Goal: Transaction & Acquisition: Purchase product/service

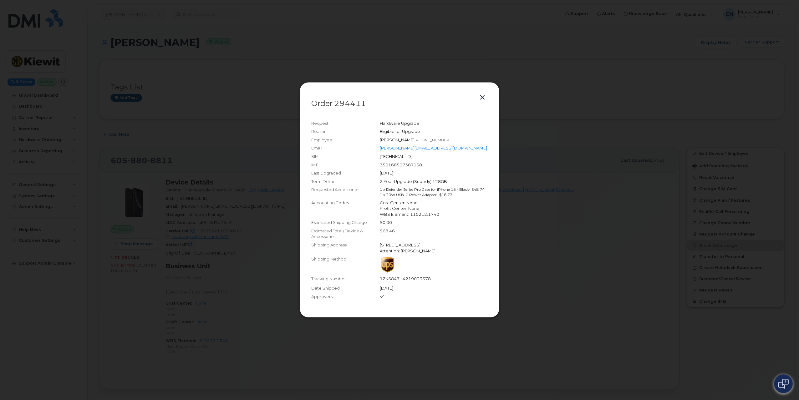
scroll to position [376, 0]
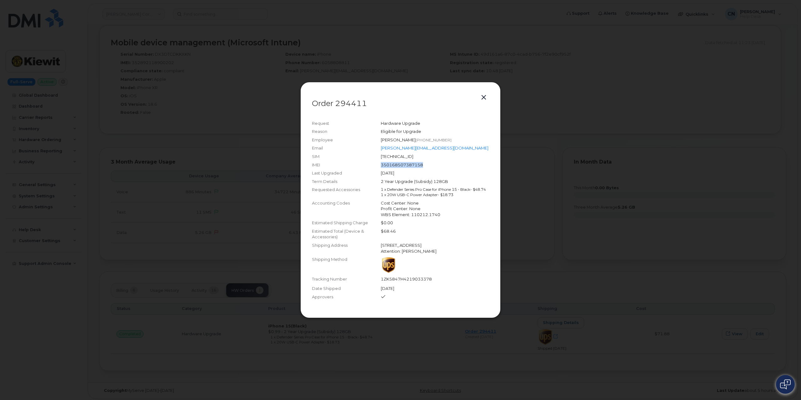
click at [484, 93] on button "button" at bounding box center [483, 97] width 9 height 9
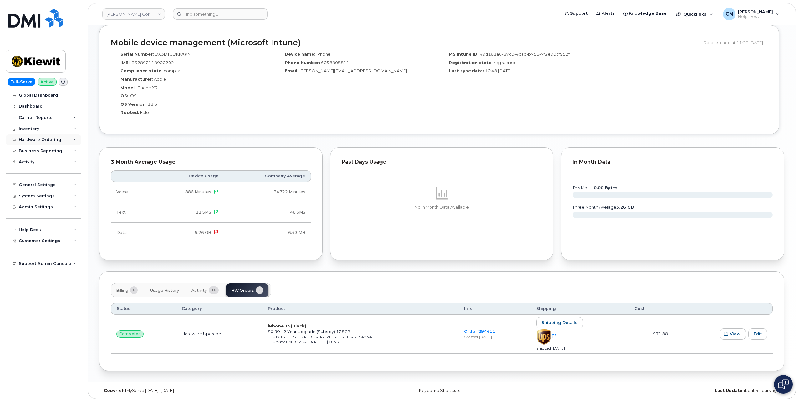
click at [40, 141] on div "Hardware Ordering" at bounding box center [40, 139] width 43 height 5
click at [32, 162] on div "Orders" at bounding box center [29, 164] width 15 height 6
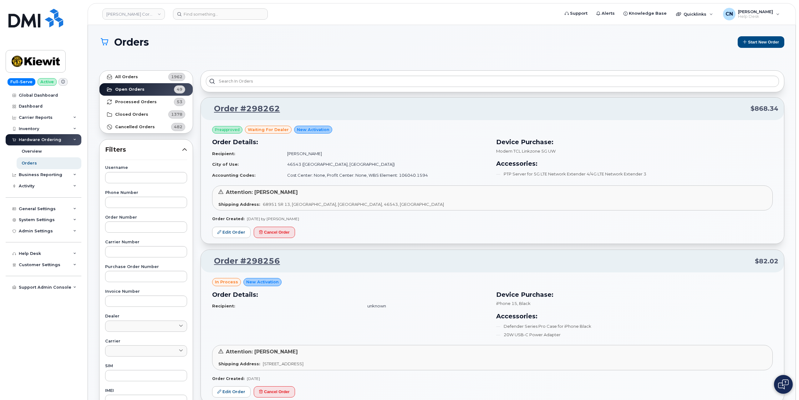
click at [755, 48] on div "Orders Start New Order" at bounding box center [441, 47] width 685 height 23
drag, startPoint x: 757, startPoint y: 45, endPoint x: 457, endPoint y: 238, distance: 356.3
click at [757, 44] on button "Start New Order" at bounding box center [761, 42] width 47 height 12
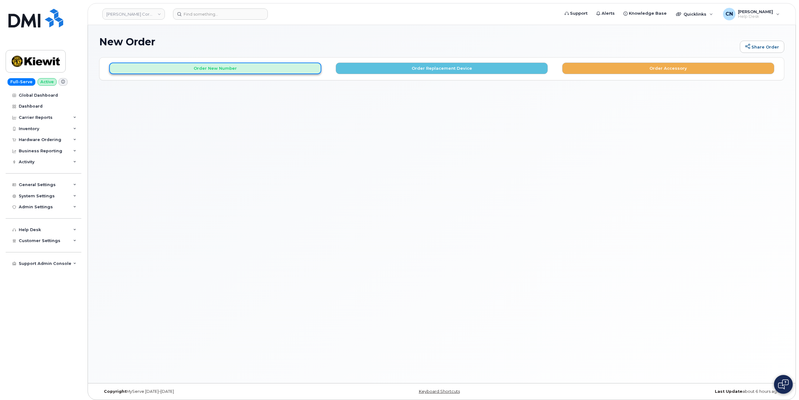
click at [177, 67] on button "Order New Number" at bounding box center [215, 69] width 212 height 12
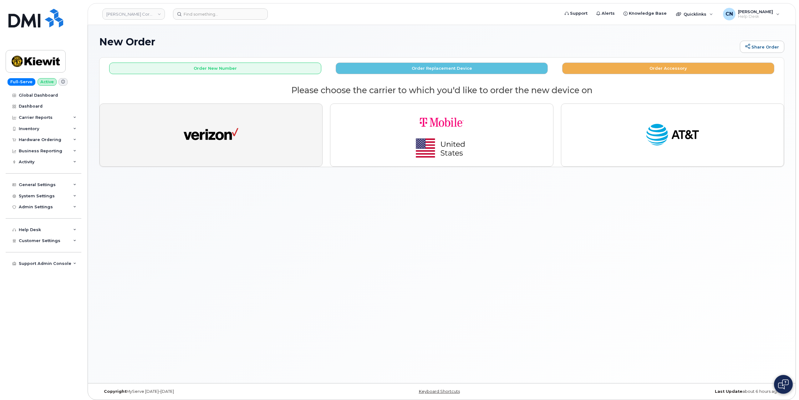
click at [210, 145] on img "button" at bounding box center [211, 135] width 55 height 28
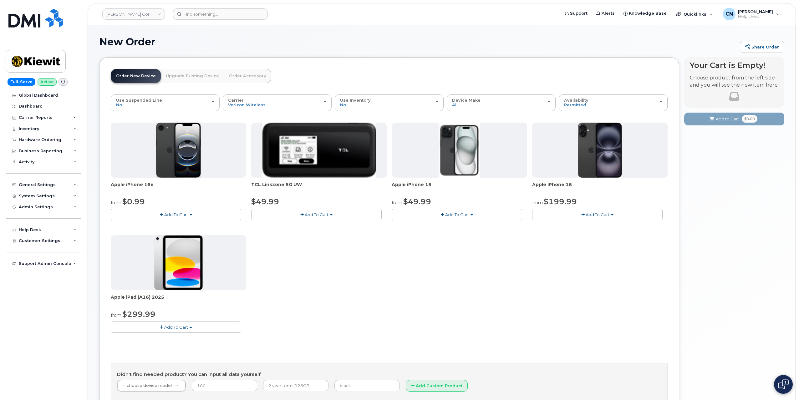
click at [185, 215] on span "Add To Cart" at bounding box center [176, 214] width 24 height 5
click at [146, 227] on link "$0.99 - 2 Year Activation (128GB)" at bounding box center [152, 226] width 81 height 8
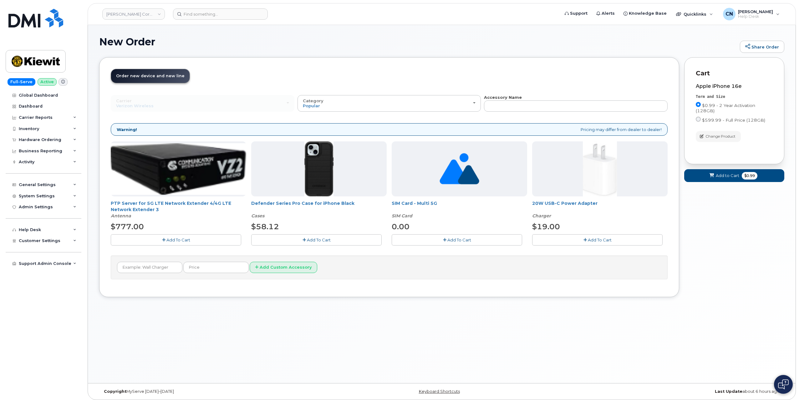
click at [313, 242] on button "Add To Cart" at bounding box center [316, 239] width 130 height 11
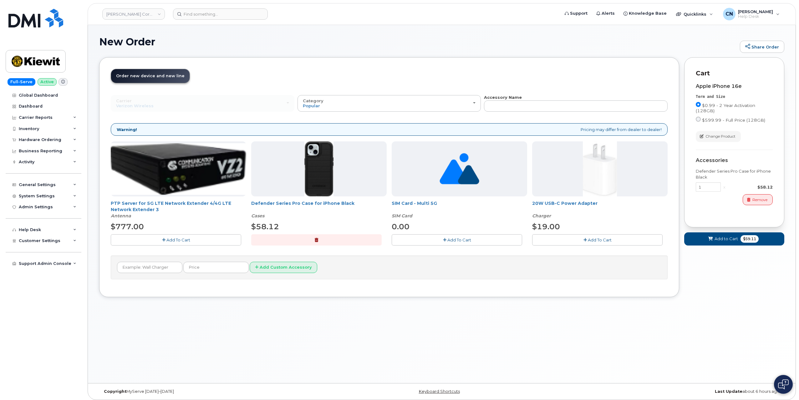
click at [562, 243] on button "Add To Cart" at bounding box center [597, 239] width 130 height 11
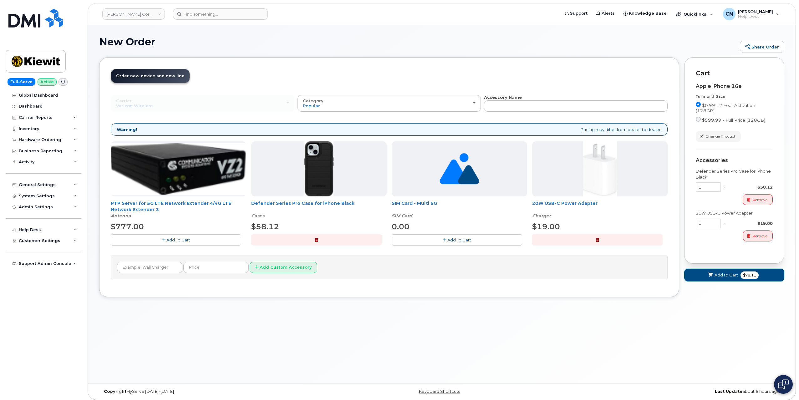
click at [734, 276] on span "Add to Cart" at bounding box center [726, 275] width 23 height 6
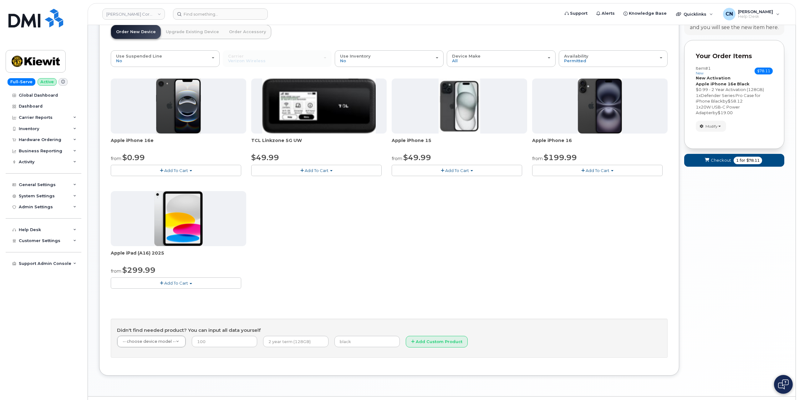
scroll to position [59, 0]
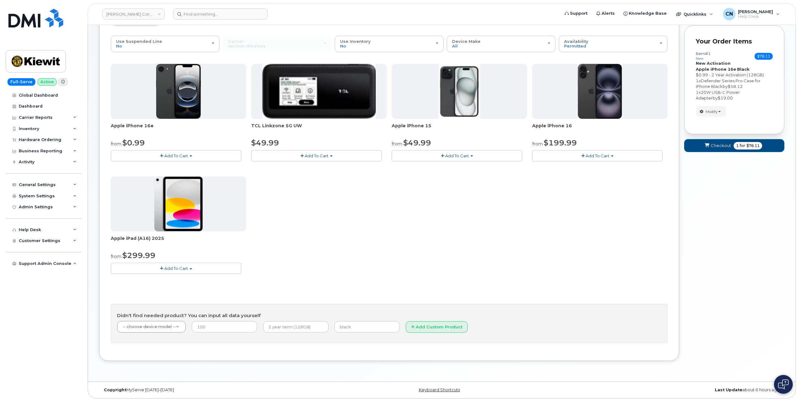
click at [723, 143] on span "Checkout" at bounding box center [721, 146] width 20 height 6
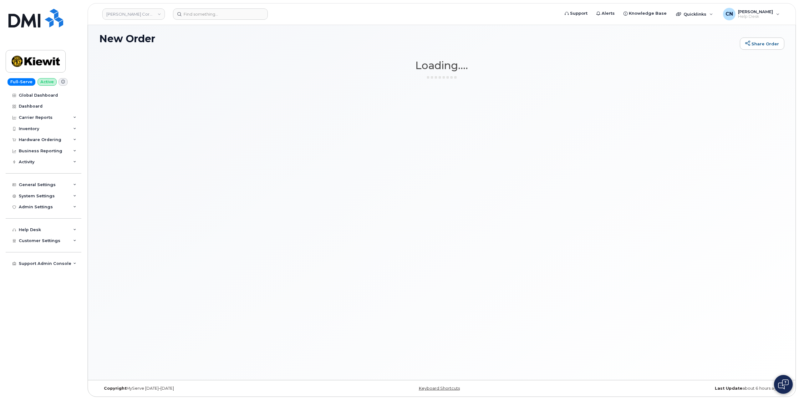
scroll to position [3, 0]
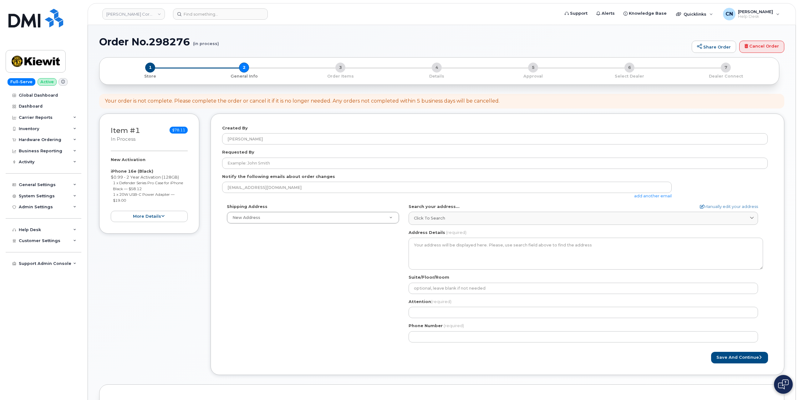
select select
click at [644, 195] on link "add another email" at bounding box center [653, 195] width 38 height 5
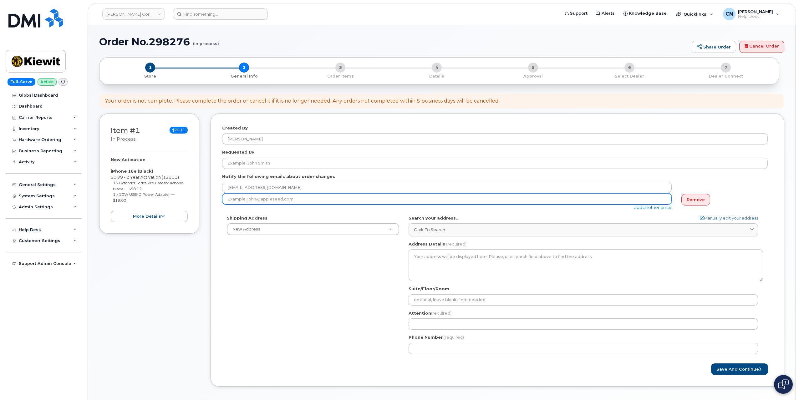
click at [334, 196] on input "email" at bounding box center [447, 198] width 450 height 11
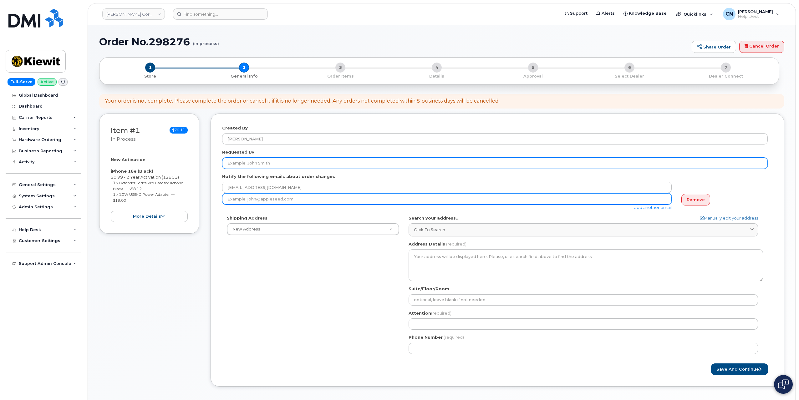
paste input "JORDAN.OBRIEN@KIEWIT.COM"
type input "JORDAN.OBRIEN@KIEWIT.COM"
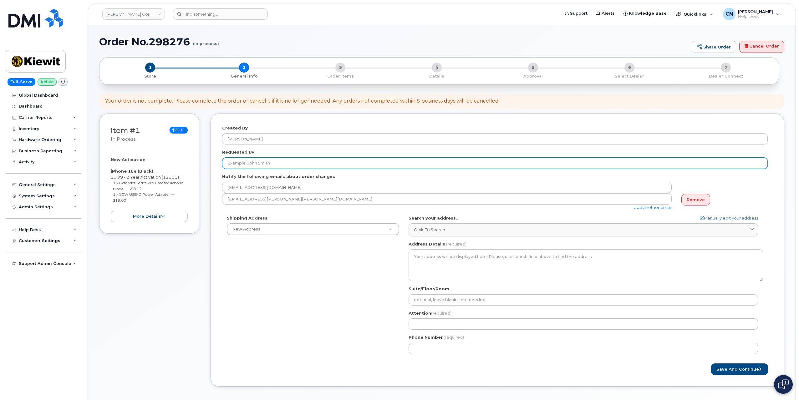
click at [257, 160] on input "Requested By" at bounding box center [495, 163] width 546 height 11
type input "Jordon Obrien"
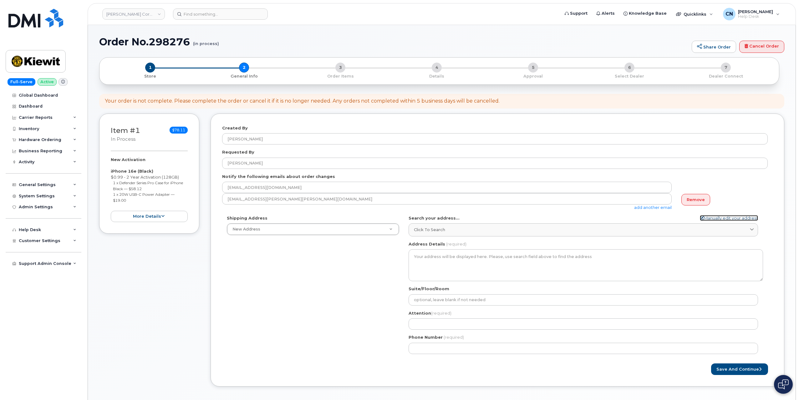
click at [728, 216] on link "Manually edit your address" at bounding box center [729, 218] width 58 height 6
select select
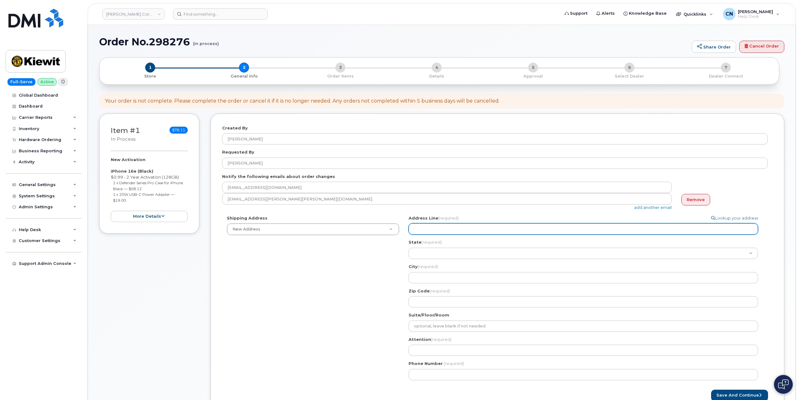
click at [473, 225] on input "Address Line (required)" at bounding box center [583, 228] width 349 height 11
select select
type input "1"
select select
type input "10"
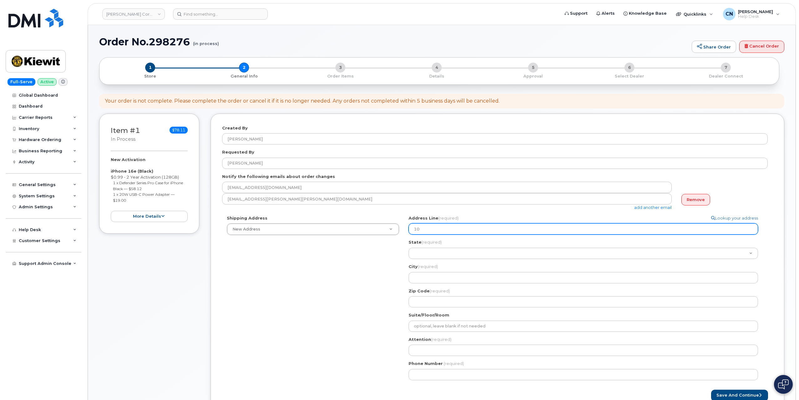
select select
type input "100"
select select
type input "1005"
select select
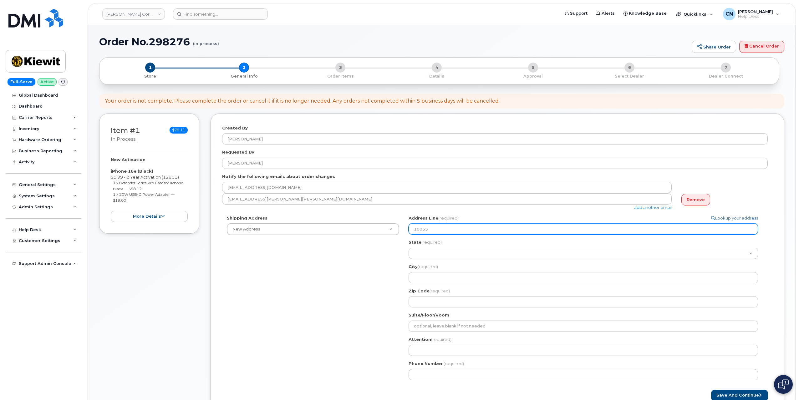
type input "10055"
select select
type input "10055 T"
select select
type input "10055 Tr"
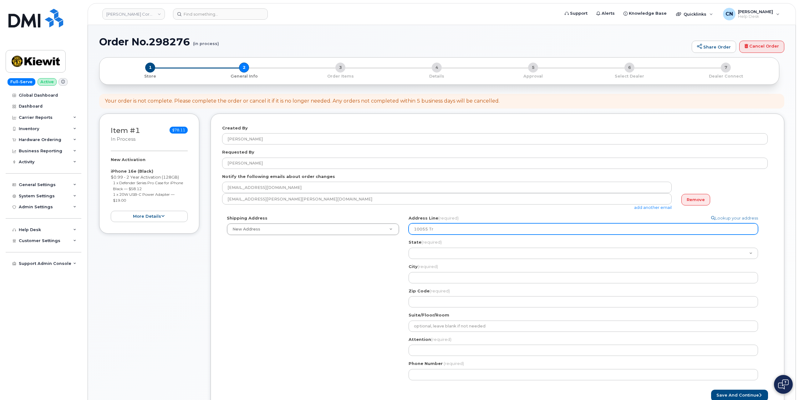
select select
type input "10055 Tra"
select select
type input "10055 Trai"
select select
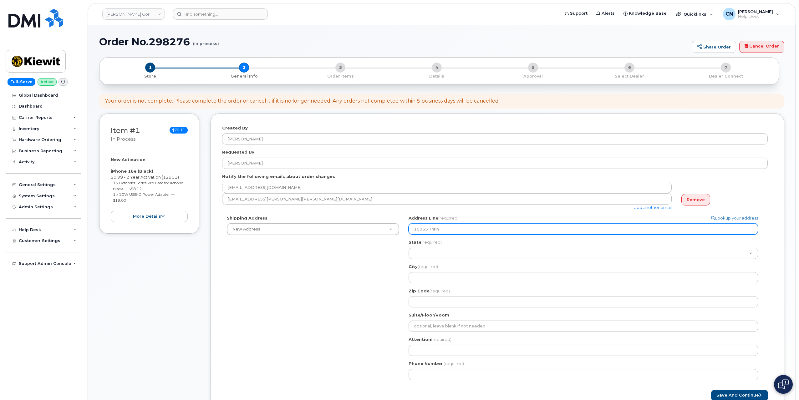
type input "10055 Train"
select select
type input "10055 Train S"
select select
type input "10055 Train St"
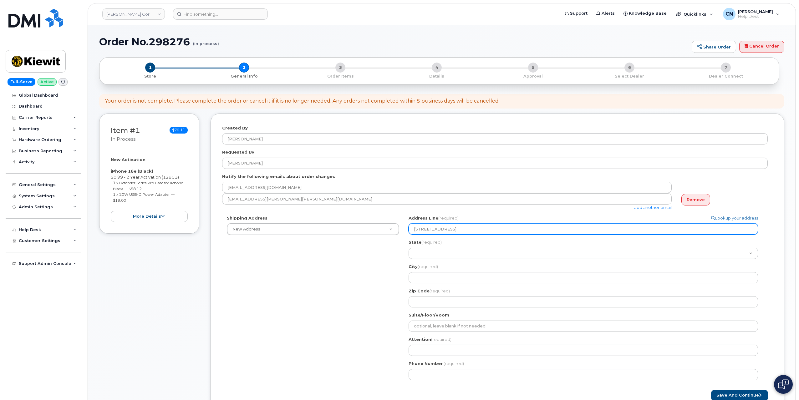
select select
type input "10055 Train Sta"
select select
type input "10055 Train Stat"
select select
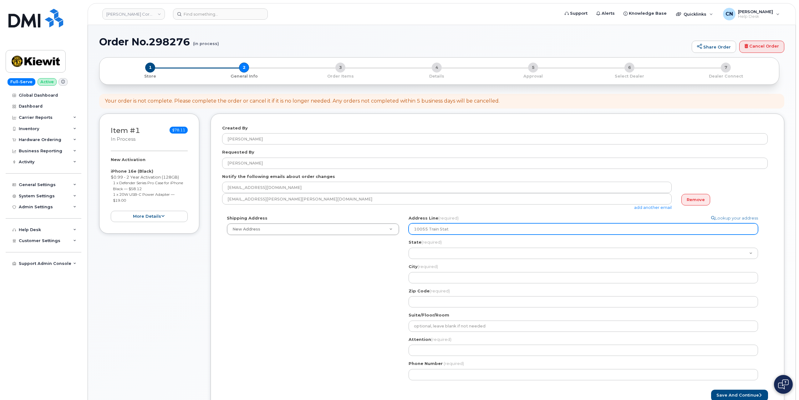
type input "10055 Train Stati"
select select
type input "10055 Train Statio"
select select
type input "10055 Train Station"
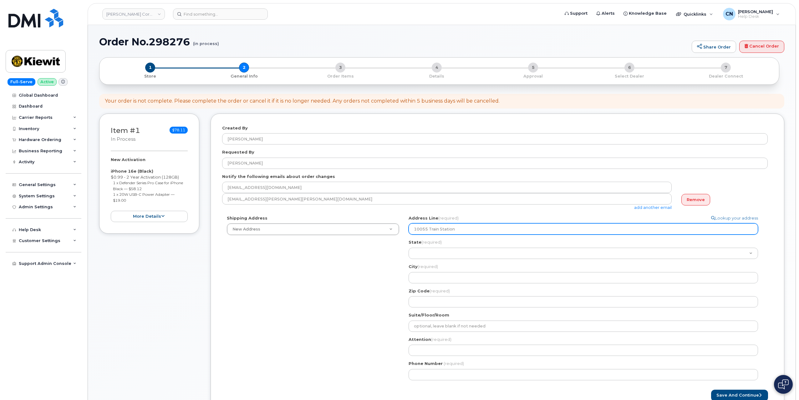
select select
type input "10055 Train Station C"
select select
type input "10055 Train Station Ci"
select select
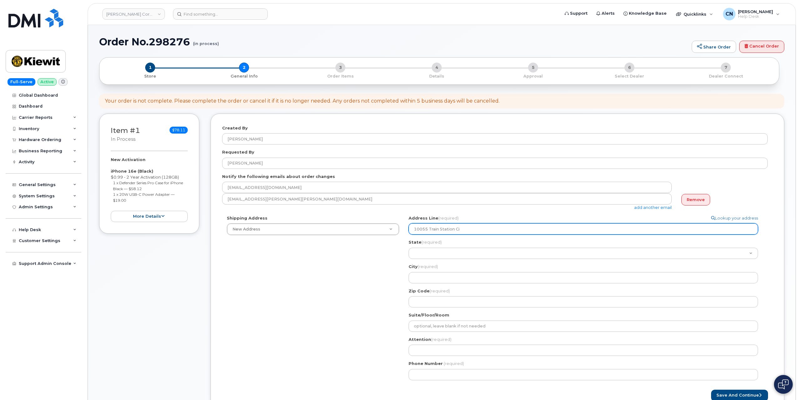
type input "10055 Train Station Cir"
select select
type input "10055 Train Station Ciri"
select select
type input "10055 Train Station Ciric"
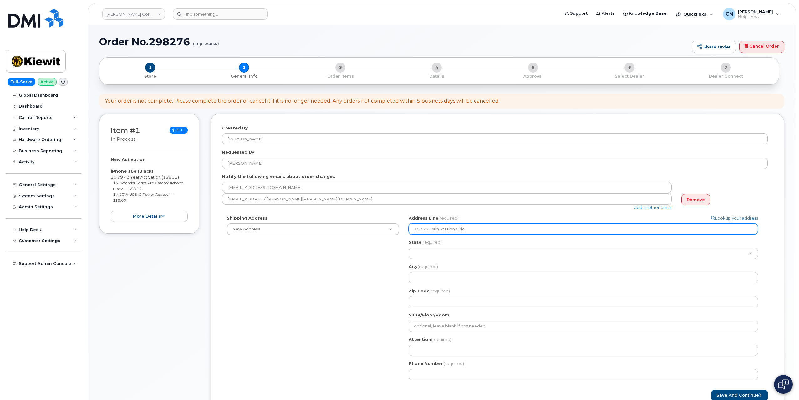
select select
type input "10055 Train Station Ciricl"
select select
type input "10055 Train Station Ciric"
select select
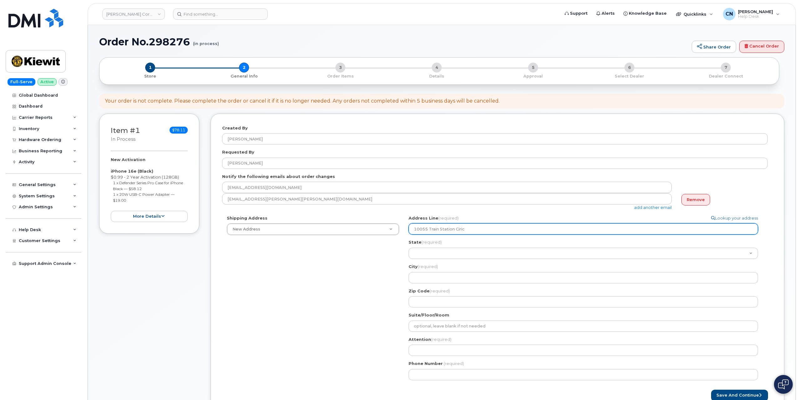
type input "10055 Train Station Ciri"
select select
type input "10055 Train Station Cir"
select select
type input "10055 Train Station Ci"
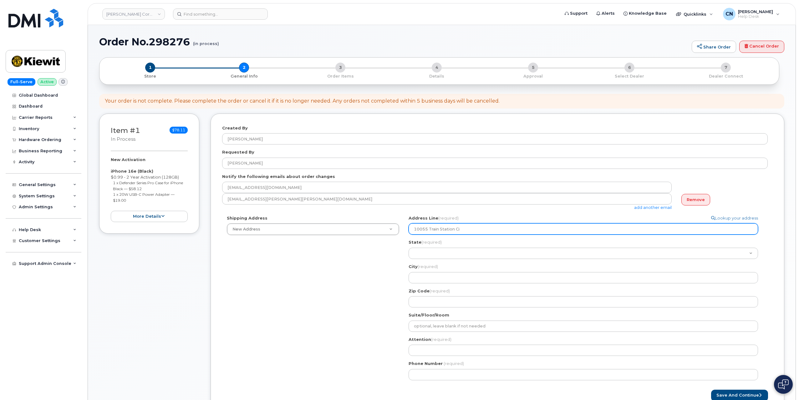
select select
type input "10055 TrainStation Ci"
select select
type input "10055 TrainStation C"
select select
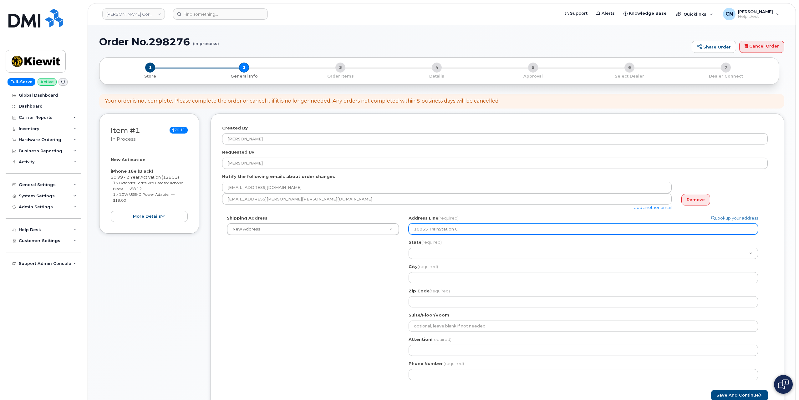
type input "10055 TrainStation Ci"
select select
type input "10055 TrainStation Cir"
select select
type input "10055 TrainStation Circ"
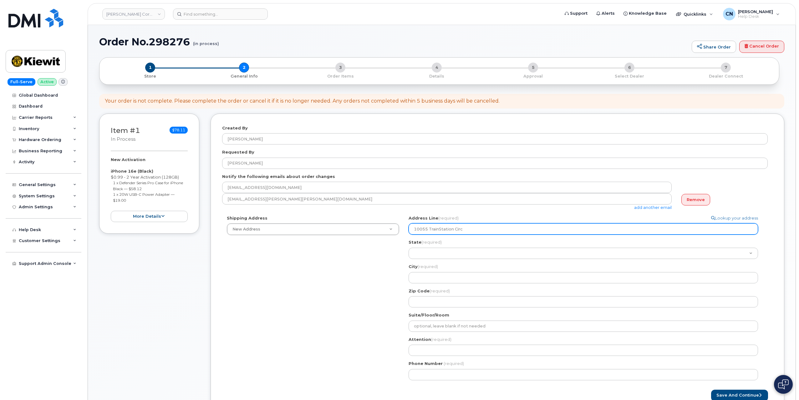
select select
type input "10055 TrainStation Circl"
select select
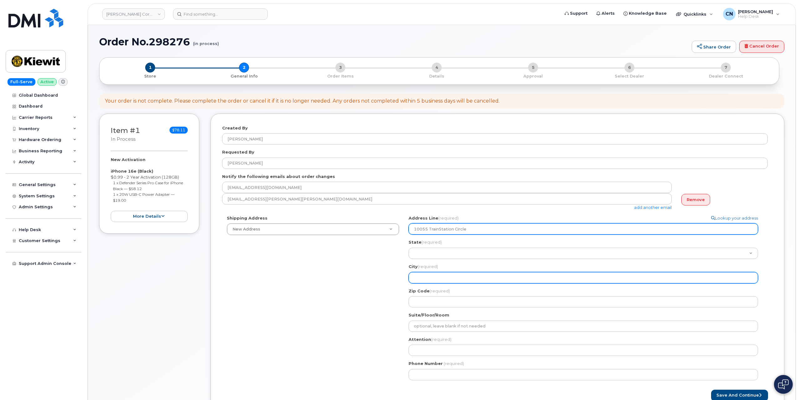
type input "10055 TrainStation Circle"
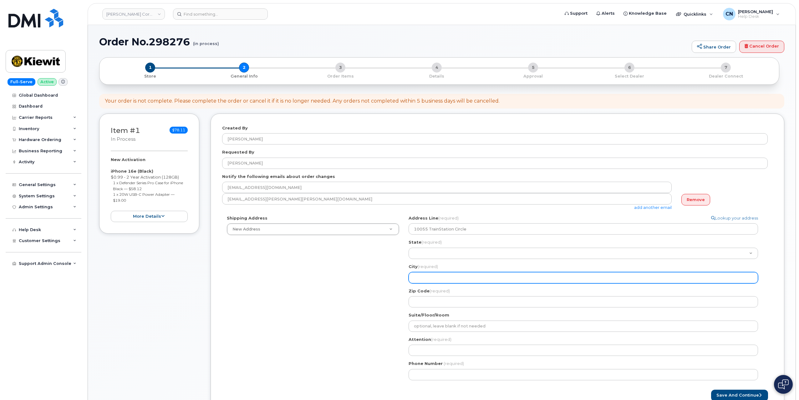
click at [441, 273] on input "City (required)" at bounding box center [583, 277] width 349 height 11
select select
type input "L"
select select
type input "Lo"
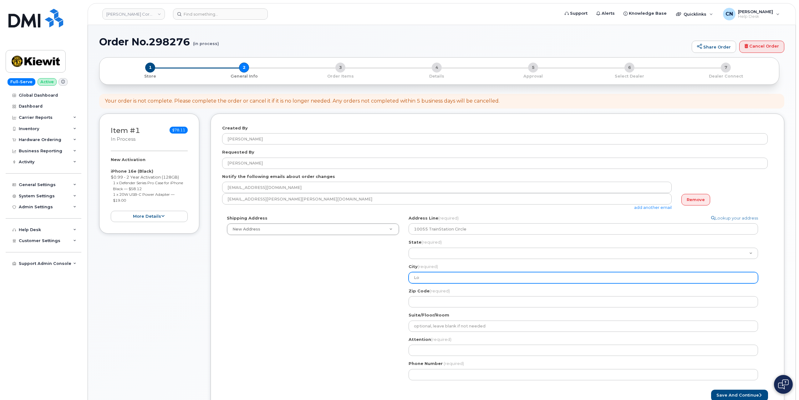
select select
type input "Lon"
select select
type input "Lone"
select select
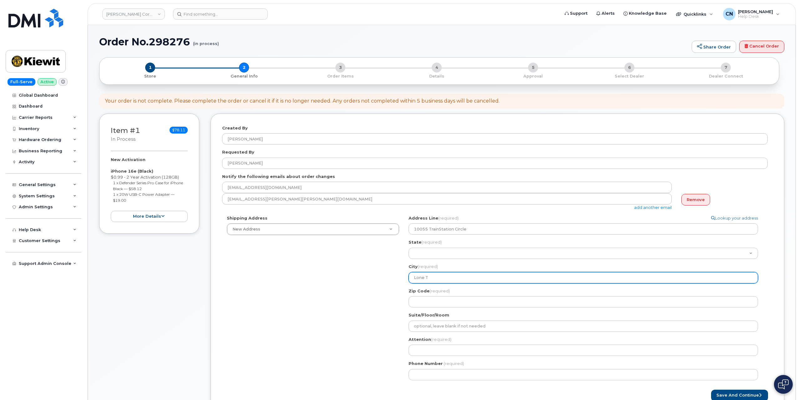
type input "Lone Tree"
select select
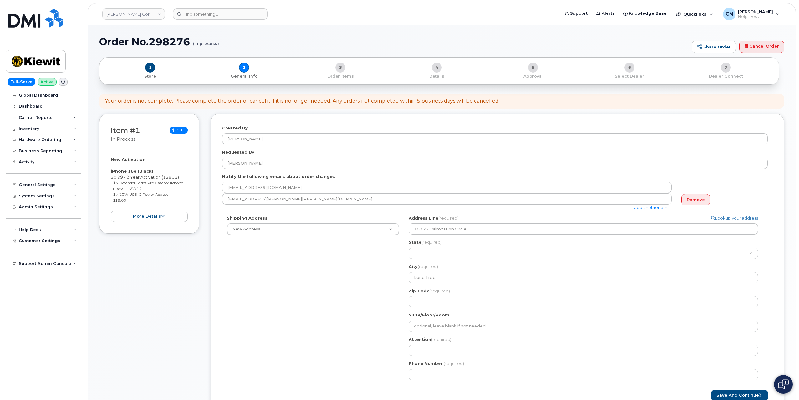
click at [426, 241] on span "(required)" at bounding box center [431, 242] width 20 height 5
click at [0, 0] on input "State (required)" at bounding box center [0, 0] width 0 height 0
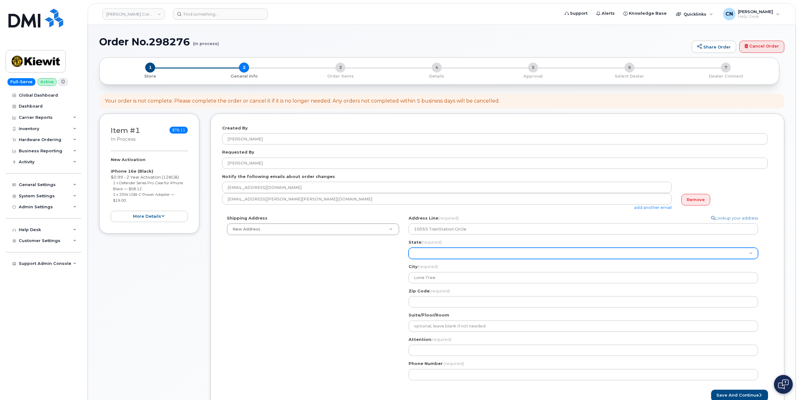
click at [427, 248] on select "Alabama Alaska American Samoa Arizona Arkansas California Colorado Connecticut …" at bounding box center [583, 253] width 349 height 11
select select "CO"
click at [409, 248] on select "Alabama Alaska American Samoa Arizona Arkansas California Colorado Connecticut …" at bounding box center [583, 253] width 349 height 11
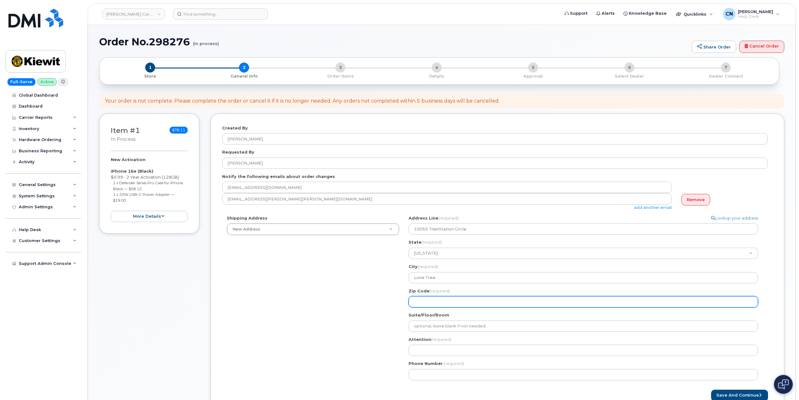
click at [419, 303] on input "Zip Code (required)" at bounding box center [583, 301] width 349 height 11
select select
type input "8"
select select
type input "80"
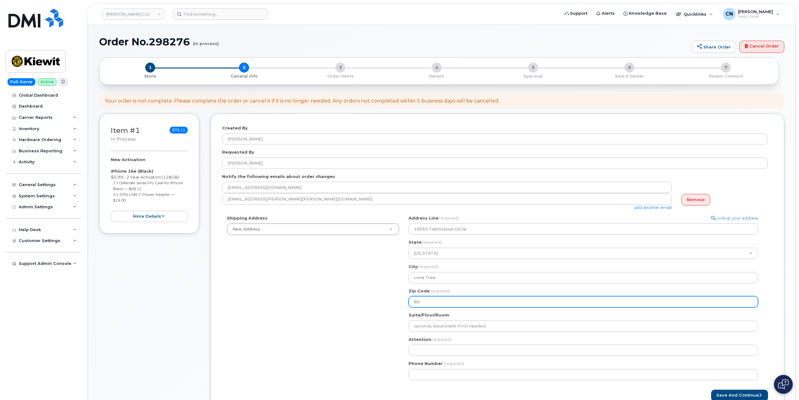
select select
type input "801"
select select
type input "8012"
select select
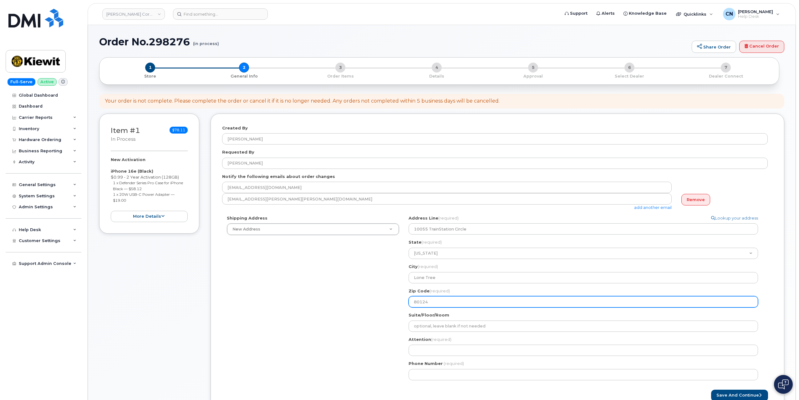
type input "80124"
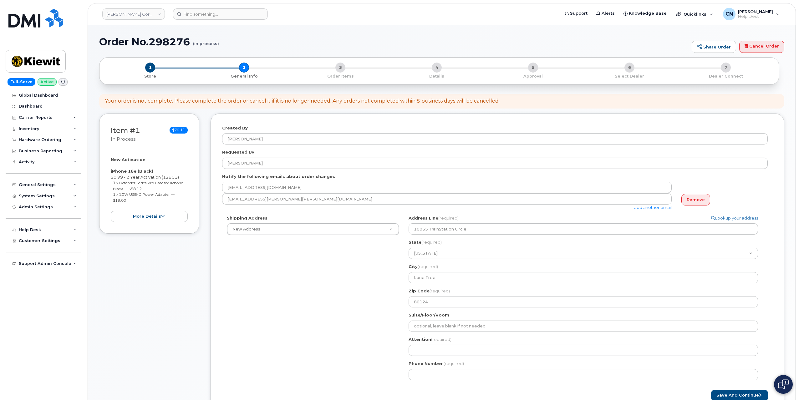
click at [397, 332] on div "Shipping Address New Address New Address 801 FM 694 20251 CR 300 508 Omega Stre…" at bounding box center [495, 300] width 546 height 170
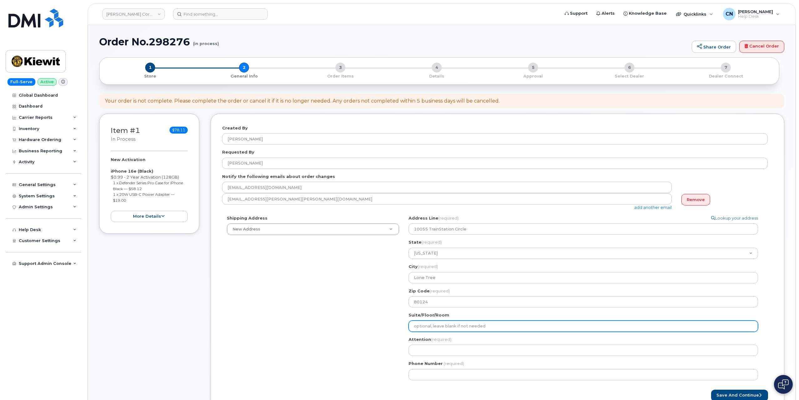
click at [420, 329] on input "Suite/Floor/Room" at bounding box center [583, 326] width 349 height 11
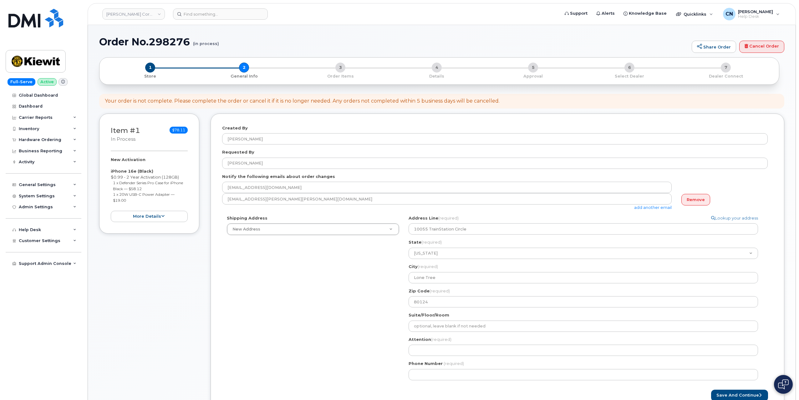
click at [370, 342] on div "Shipping Address New Address New Address 801 FM 694 20251 CR 300 508 Omega Stre…" at bounding box center [495, 300] width 546 height 170
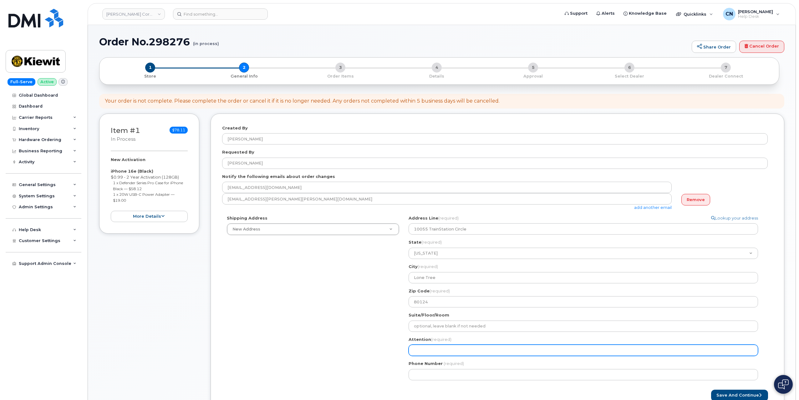
click at [421, 348] on input "Attention (required)" at bounding box center [583, 350] width 349 height 11
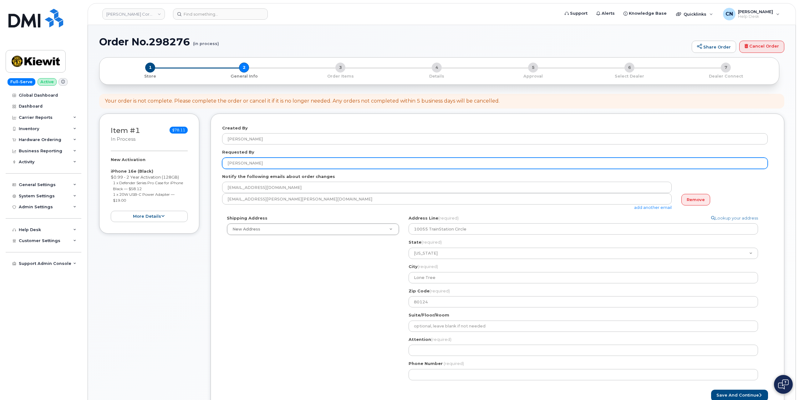
drag, startPoint x: 260, startPoint y: 160, endPoint x: 200, endPoint y: 174, distance: 62.2
click at [190, 158] on div "Item #1 in process $78.11 New Activation iPhone 16e (Black) $0.99 - 2 Year Acti…" at bounding box center [441, 268] width 685 height 309
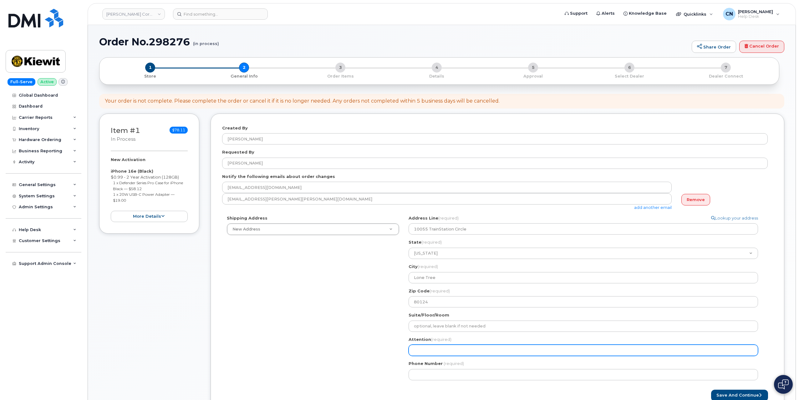
click at [424, 345] on input "Attention (required)" at bounding box center [583, 350] width 349 height 11
paste input "[PERSON_NAME]"
select select
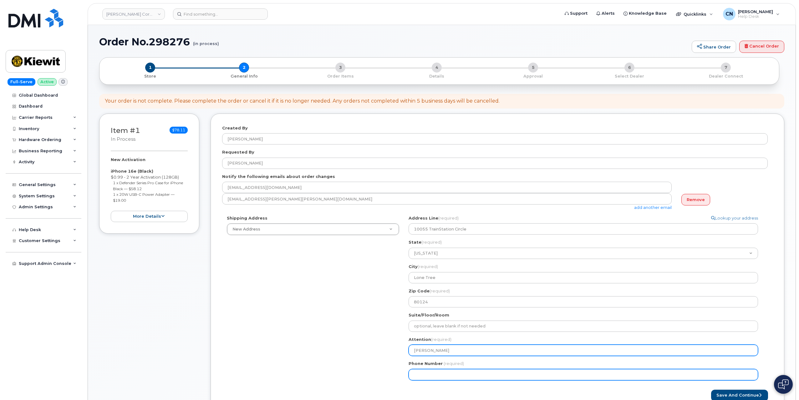
type input "[PERSON_NAME]"
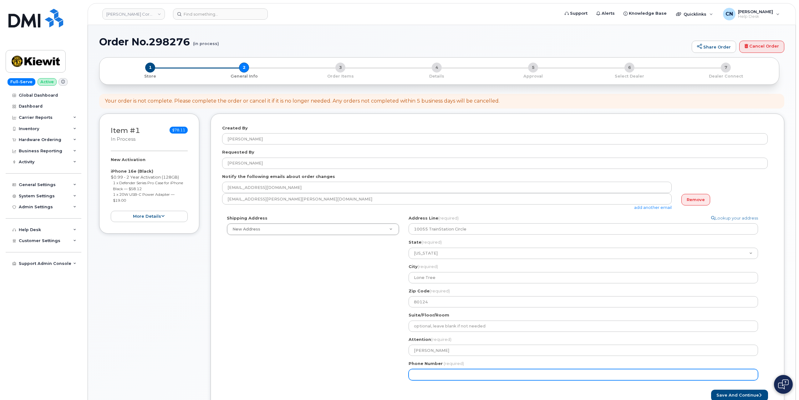
click at [435, 370] on input "Phone Number" at bounding box center [583, 374] width 349 height 11
type input "812207351"
select select
type input "8122073513"
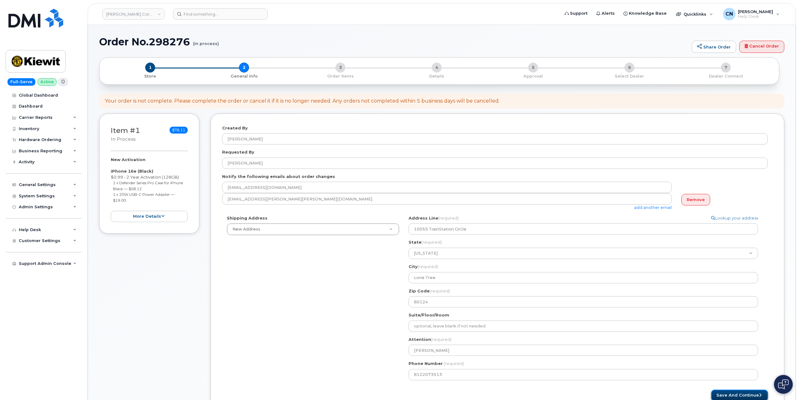
click at [727, 395] on button "Save and Continue" at bounding box center [739, 396] width 57 height 12
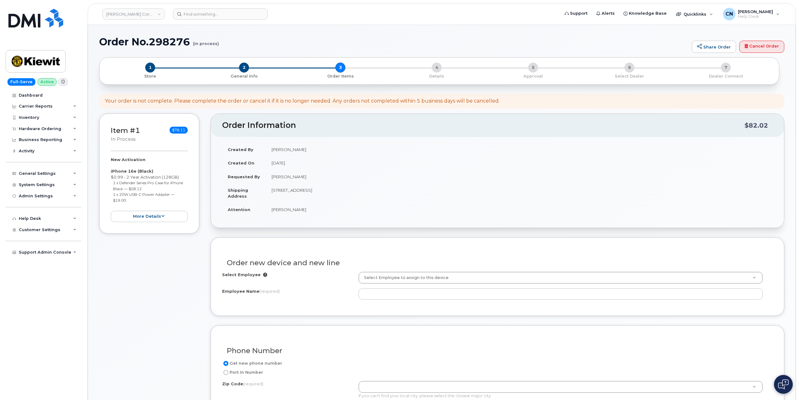
select select
drag, startPoint x: 293, startPoint y: 174, endPoint x: 272, endPoint y: 174, distance: 21.0
click at [272, 174] on td "[PERSON_NAME]" at bounding box center [519, 177] width 507 height 14
click at [272, 174] on td "Jordon Obrien" at bounding box center [519, 177] width 507 height 14
drag, startPoint x: 314, startPoint y: 181, endPoint x: 329, endPoint y: 184, distance: 15.2
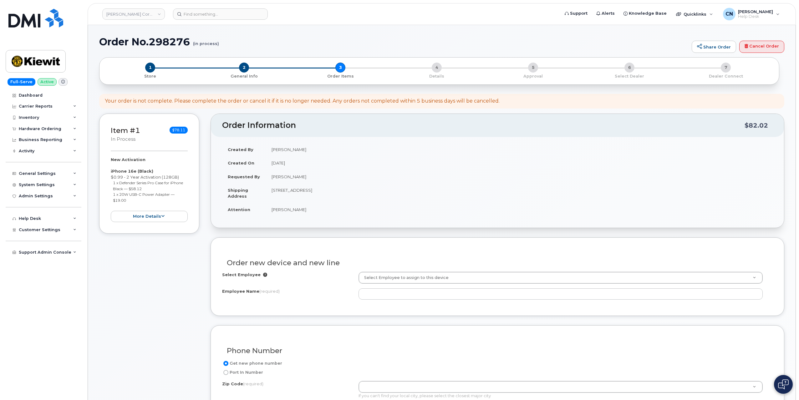
click at [328, 184] on tbody "Created By Connor Nguyen Created On August 14, 2025 Requested By Jordon Obrien …" at bounding box center [497, 180] width 551 height 74
click at [304, 174] on td "Jordon Obrien" at bounding box center [519, 177] width 507 height 14
drag, startPoint x: 302, startPoint y: 176, endPoint x: 267, endPoint y: 175, distance: 35.4
click at [267, 175] on td "Jordon Obrien" at bounding box center [519, 177] width 507 height 14
copy td "Jordon Obrien"
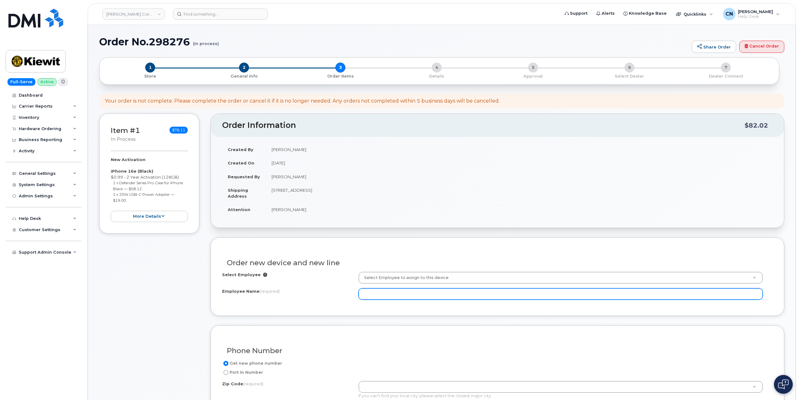
click at [385, 296] on input "Employee Name (required)" at bounding box center [561, 293] width 404 height 11
paste input "Jordon Obrien"
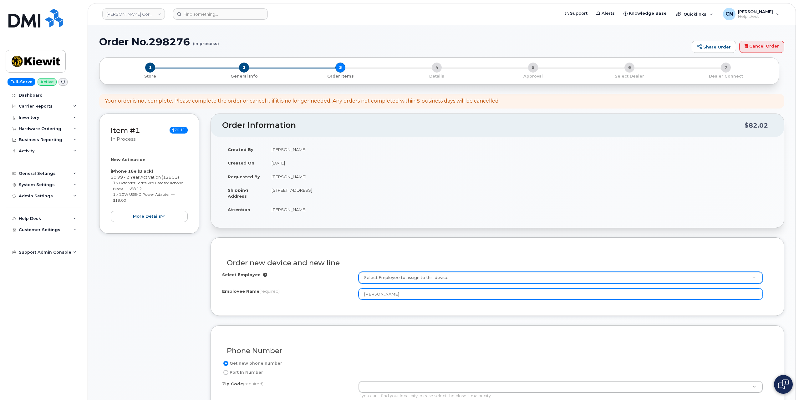
type input "Jordon Obrien"
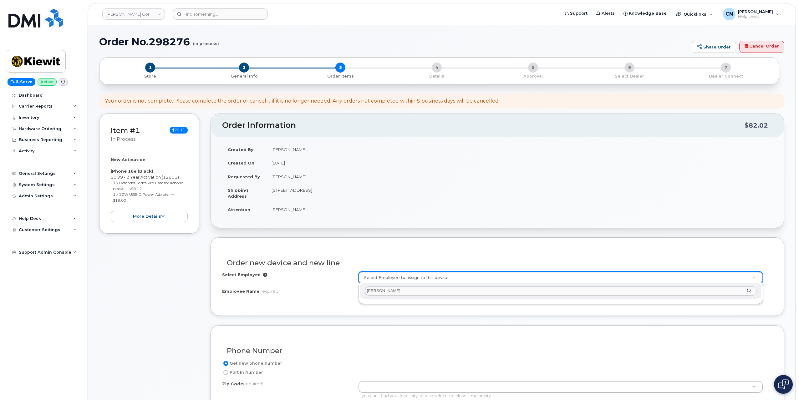
click at [382, 290] on input "Jordon Obrien" at bounding box center [560, 291] width 391 height 9
type input "Jordon O'brien"
drag, startPoint x: 380, startPoint y: 292, endPoint x: 313, endPoint y: 293, distance: 66.7
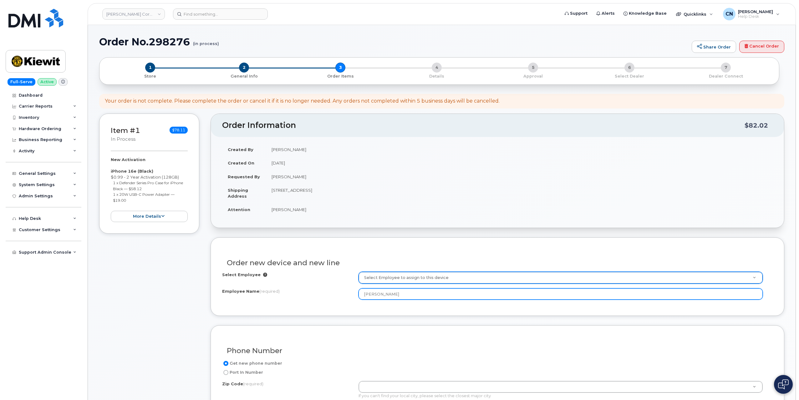
drag, startPoint x: 403, startPoint y: 296, endPoint x: 329, endPoint y: 294, distance: 73.8
click at [329, 294] on div "Employee Name (required) Jordon Obrien" at bounding box center [497, 293] width 551 height 11
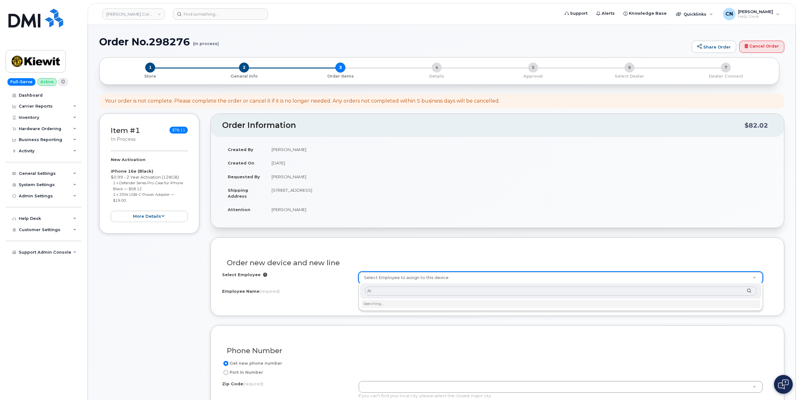
type input "J"
type input "463588"
type input "2158686"
type input "John Obrien"
type input "10055 Trainstation Cir"
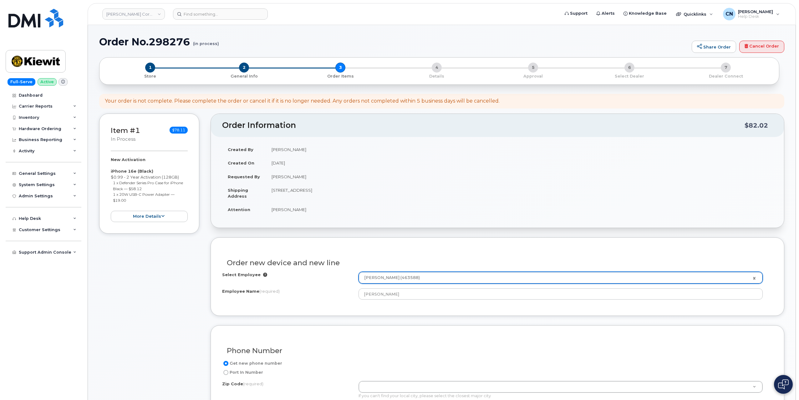
type input "10055 (New York, NY)"
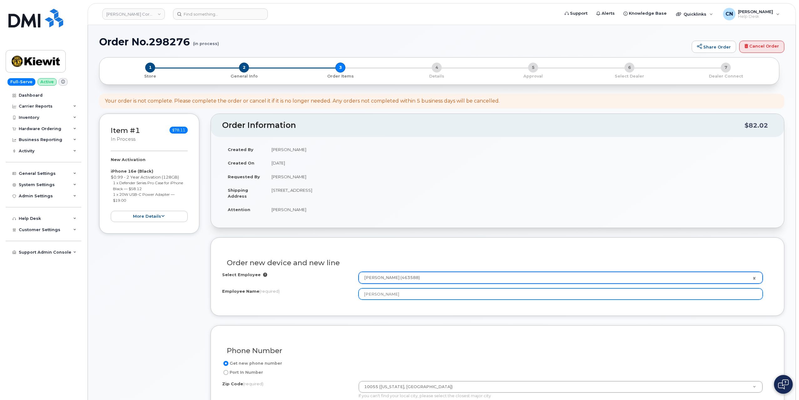
drag, startPoint x: 373, startPoint y: 295, endPoint x: 339, endPoint y: 296, distance: 33.8
click at [339, 296] on div "Employee Name (required) John Obrien" at bounding box center [497, 293] width 551 height 11
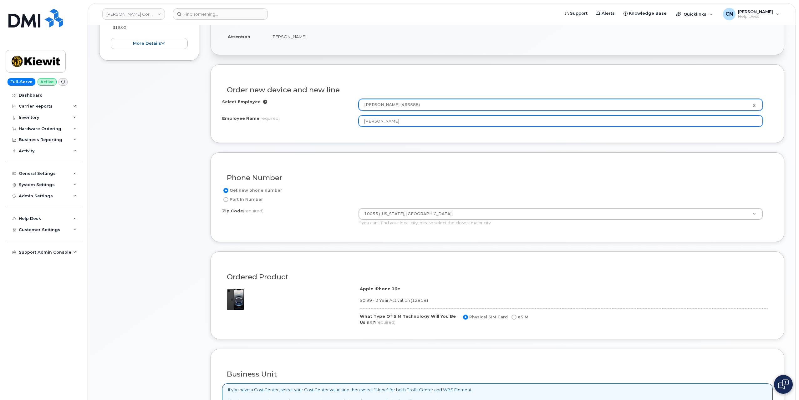
scroll to position [282, 0]
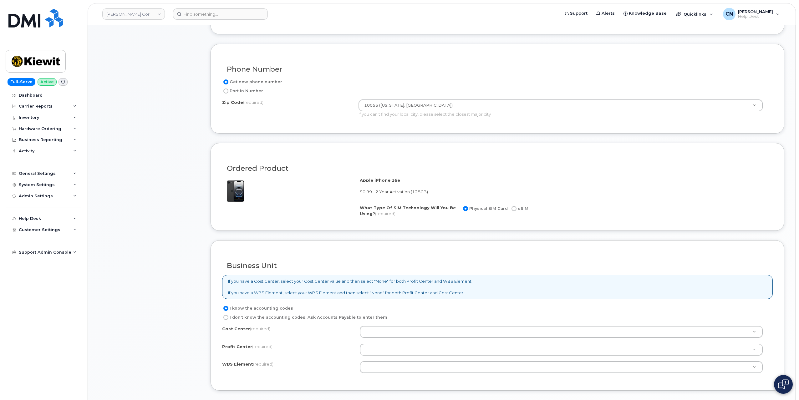
type input "Jordan Obrien"
click at [224, 315] on input "I don't know the accounting codes. Ask Accounts Payable to enter them" at bounding box center [225, 317] width 5 height 5
radio input "true"
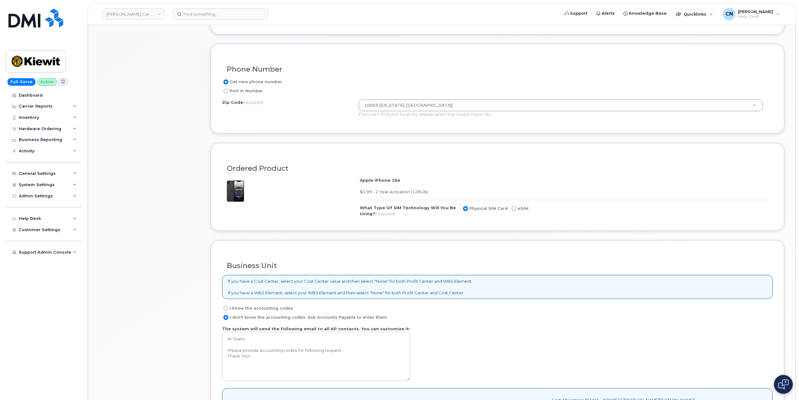
click at [227, 306] on input "I know the accounting codes" at bounding box center [225, 308] width 5 height 5
radio input "true"
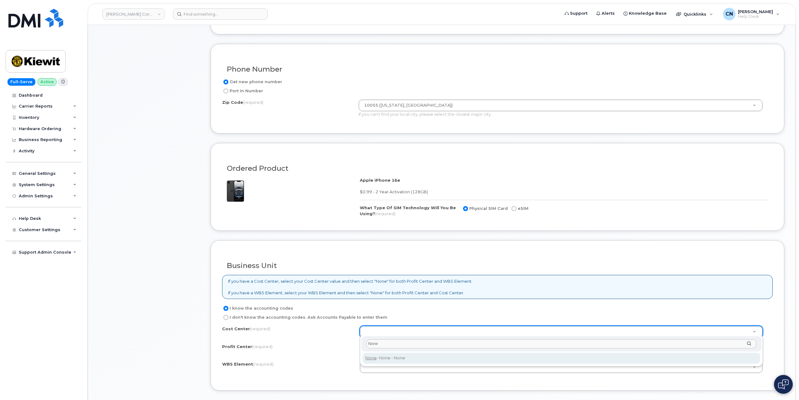
type input "None"
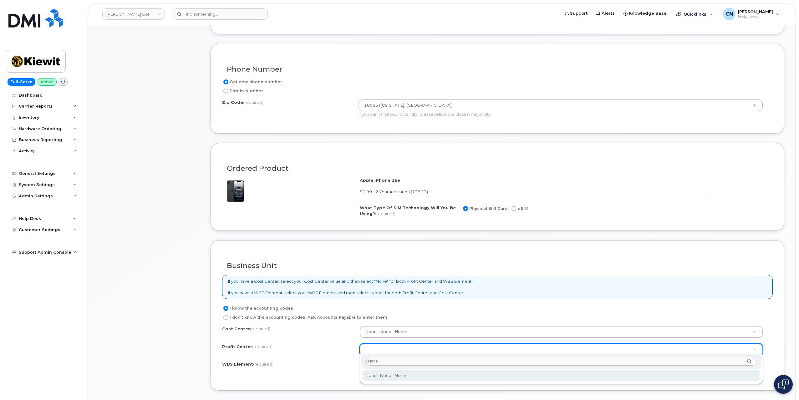
type input "None"
select select "None"
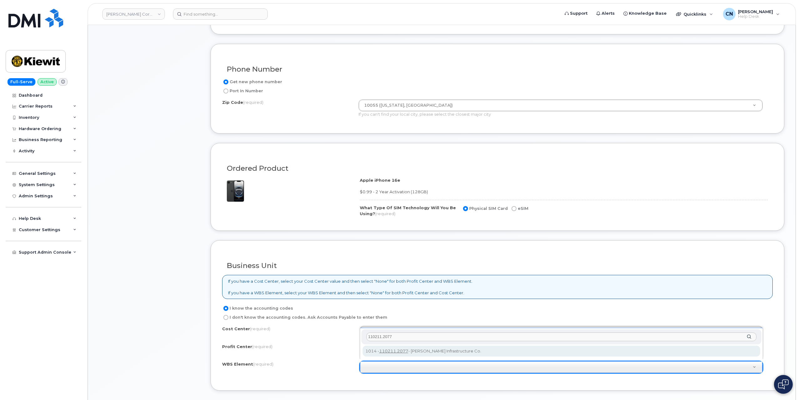
type input "110211.2077"
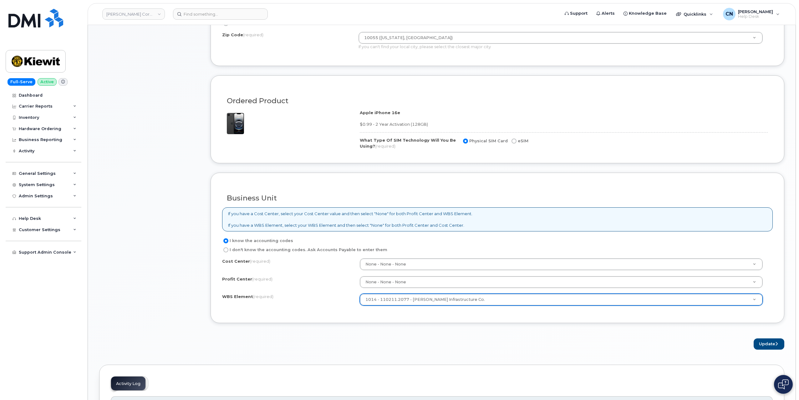
scroll to position [438, 0]
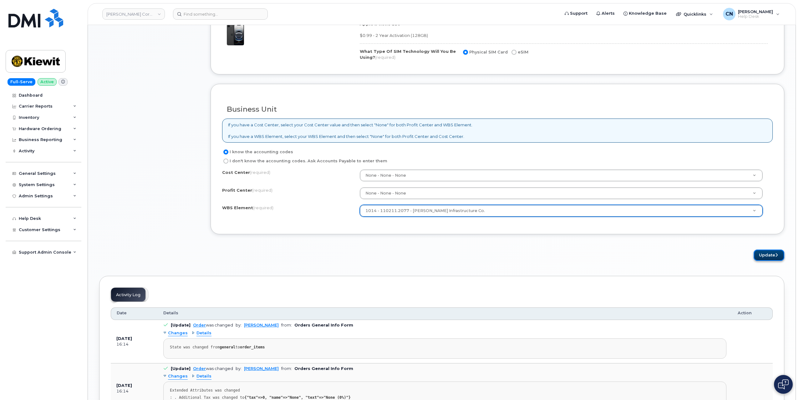
click at [762, 251] on button "Update" at bounding box center [769, 256] width 31 height 12
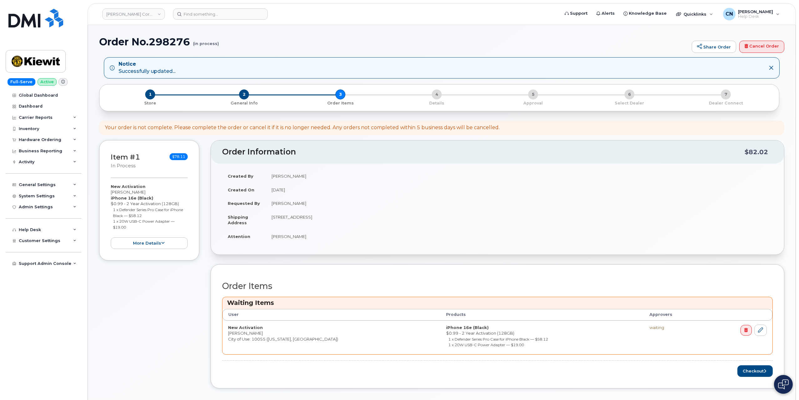
click at [751, 375] on div "Order Items Waiting Items User Products Approvers New Activation Jordan Obrien …" at bounding box center [498, 326] width 574 height 125
click at [752, 366] on button "Checkout" at bounding box center [754, 371] width 35 height 12
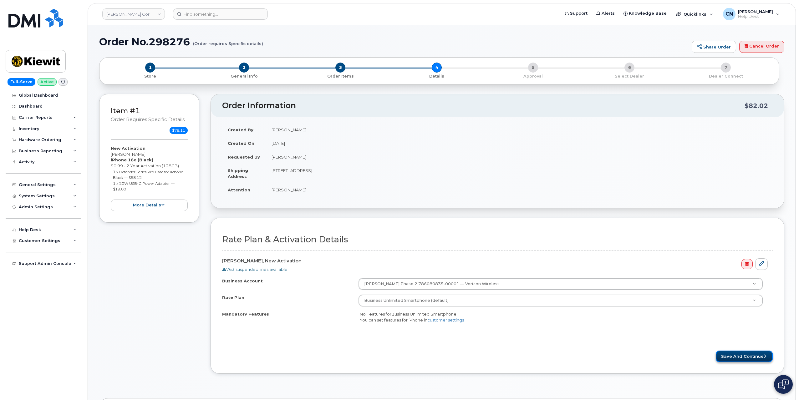
click at [730, 357] on button "Save and Continue" at bounding box center [744, 357] width 57 height 12
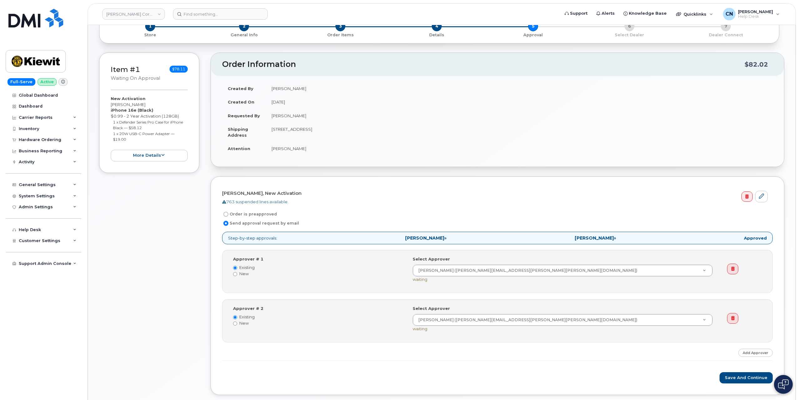
scroll to position [63, 0]
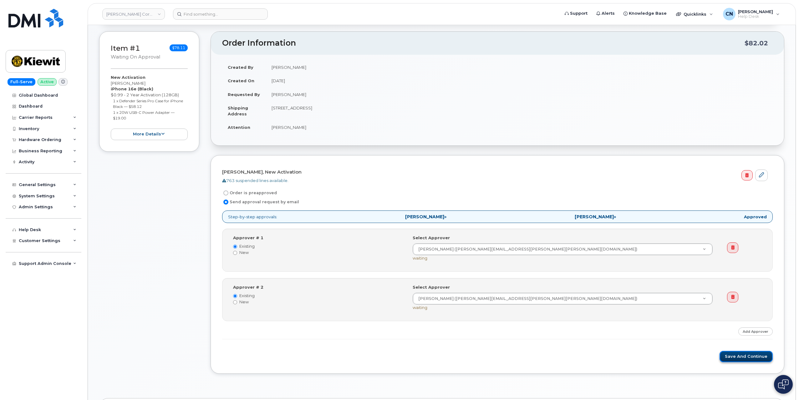
click at [742, 355] on button "Save and Continue" at bounding box center [746, 357] width 53 height 12
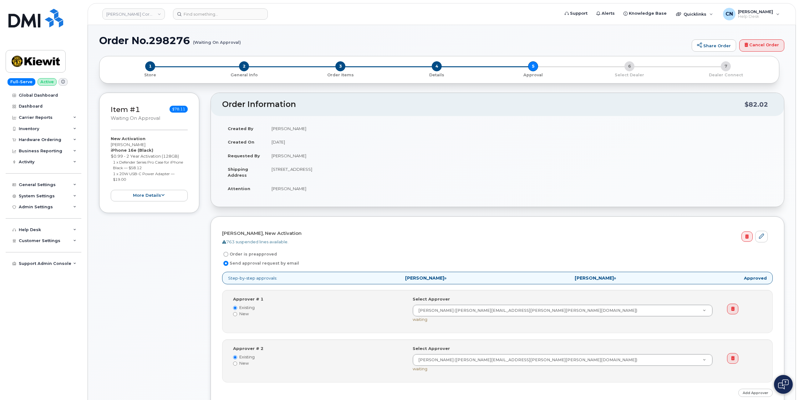
scroll to position [0, 0]
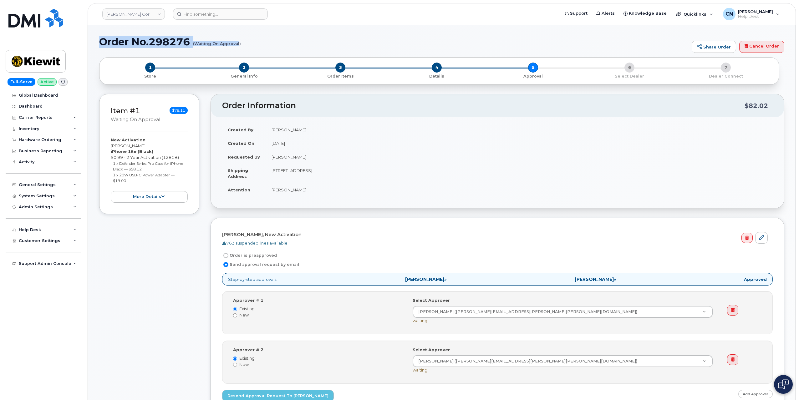
drag, startPoint x: 102, startPoint y: 41, endPoint x: 239, endPoint y: 43, distance: 137.1
click at [239, 43] on h1 "Order No.298276 (Waiting On Approval)" at bounding box center [393, 41] width 589 height 11
copy h1 "Order No.298276 (Waiting On Approval"
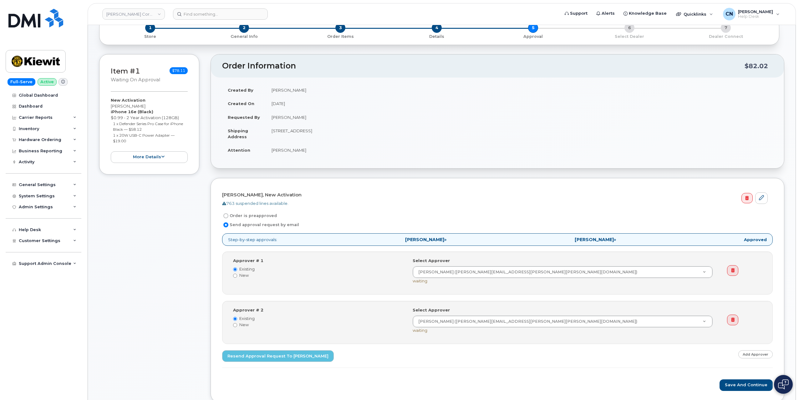
scroll to position [63, 0]
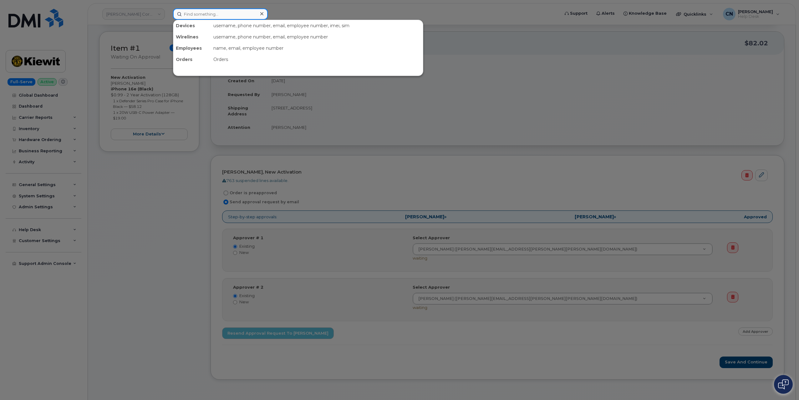
click at [221, 15] on input at bounding box center [220, 13] width 95 height 11
paste input "7808875194"
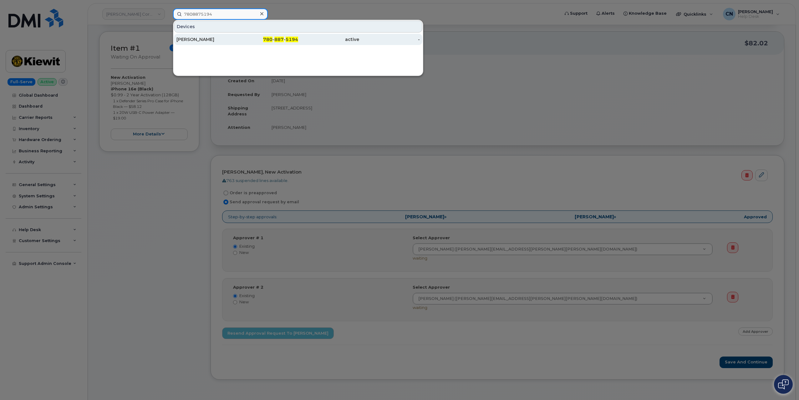
type input "7808875194"
click at [209, 37] on div "[PERSON_NAME]" at bounding box center [206, 39] width 61 height 6
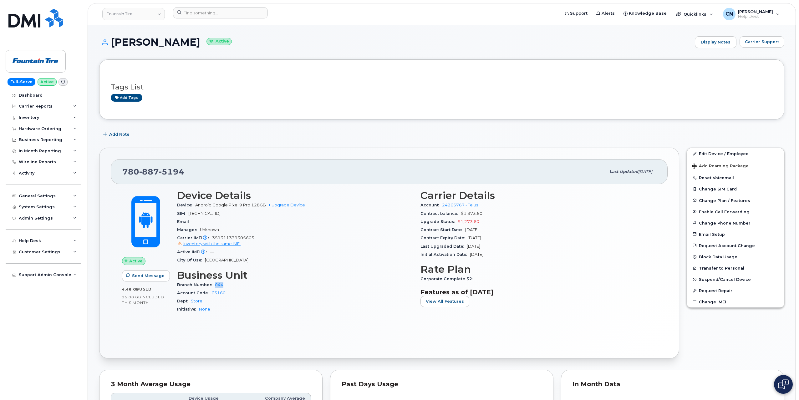
drag, startPoint x: 214, startPoint y: 283, endPoint x: 235, endPoint y: 285, distance: 20.7
click at [235, 305] on div "Branch Number 044" at bounding box center [295, 309] width 236 height 8
copy link "044"
click at [46, 129] on div "Hardware Ordering" at bounding box center [40, 128] width 43 height 5
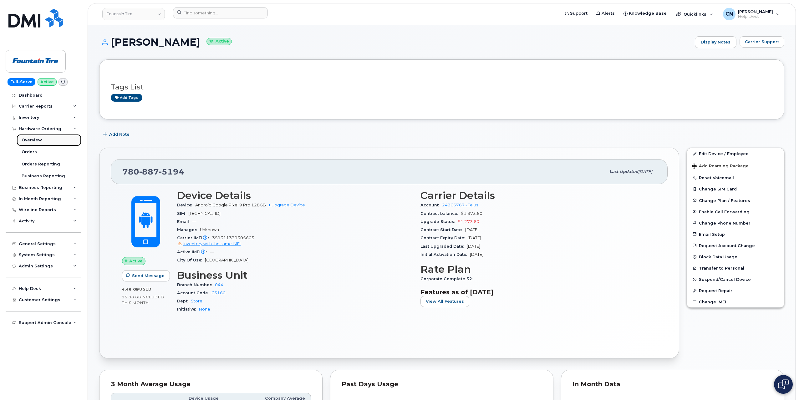
click at [38, 139] on div "Overview" at bounding box center [32, 140] width 20 height 6
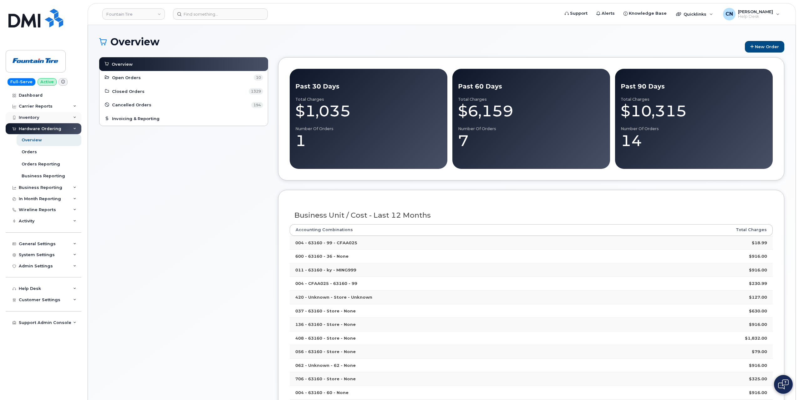
click at [32, 115] on div "Inventory" at bounding box center [29, 117] width 20 height 5
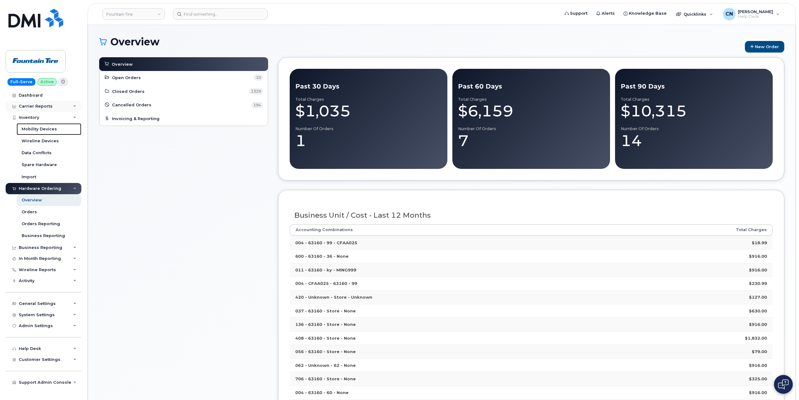
click at [28, 129] on div "Mobility Devices" at bounding box center [39, 129] width 35 height 6
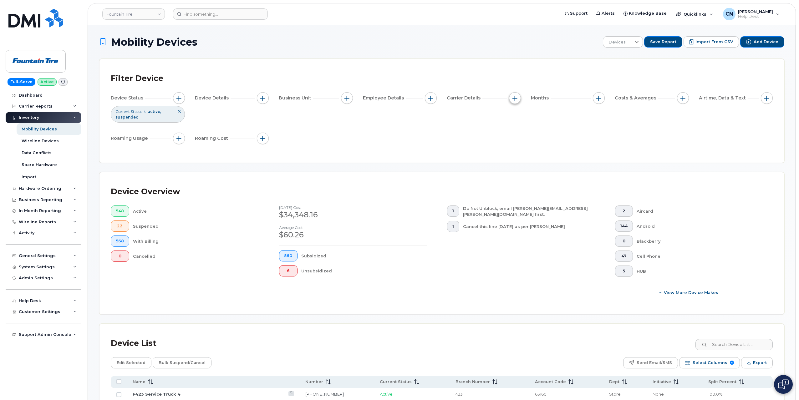
click at [510, 97] on button "button" at bounding box center [515, 98] width 12 height 12
click at [514, 100] on span "button" at bounding box center [514, 98] width 5 height 5
click at [522, 98] on div "Device Status Current Status is active suspended Device Details Business Unit E…" at bounding box center [442, 119] width 662 height 54
click at [516, 102] on button "button" at bounding box center [515, 98] width 12 height 12
drag, startPoint x: 522, startPoint y: 102, endPoint x: 483, endPoint y: 101, distance: 38.5
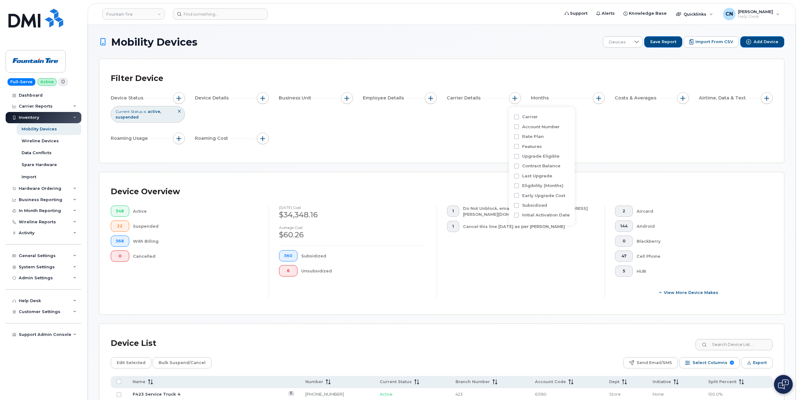
click at [521, 101] on div "Device Status Current Status is active suspended Device Details Business Unit E…" at bounding box center [442, 119] width 662 height 54
drag, startPoint x: 422, startPoint y: 96, endPoint x: 427, endPoint y: 97, distance: 5.8
click at [422, 96] on div "Employee Details" at bounding box center [400, 98] width 74 height 12
click at [431, 98] on span "button" at bounding box center [430, 98] width 5 height 5
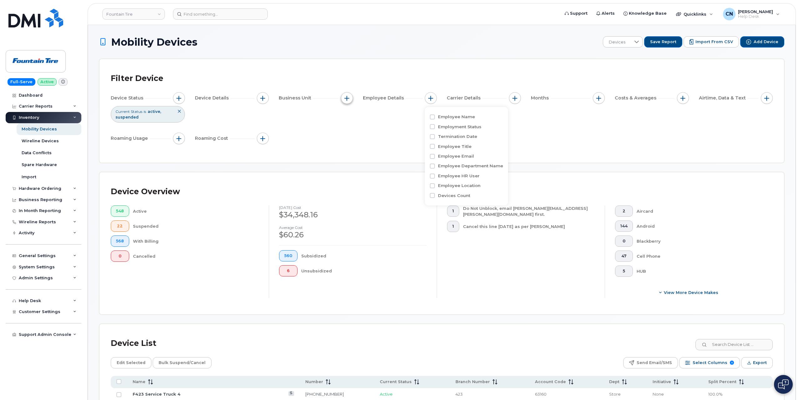
click at [349, 95] on button "button" at bounding box center [347, 98] width 12 height 12
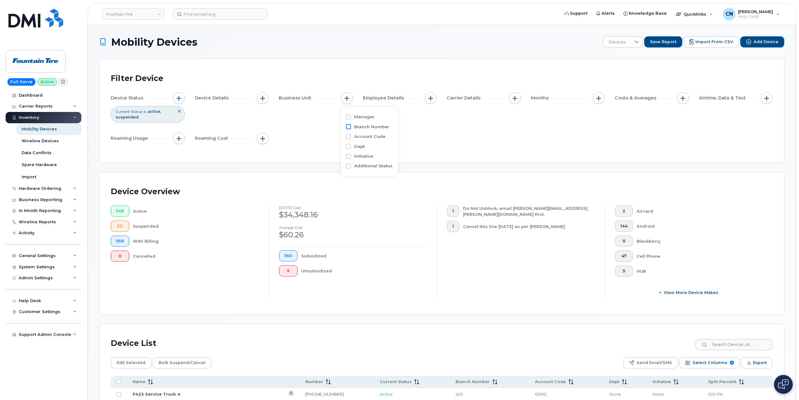
click at [349, 129] on input "Branch Number" at bounding box center [348, 126] width 5 height 5
checkbox input "true"
click at [375, 152] on input "text" at bounding box center [388, 153] width 55 height 6
paste input "044"
type input "044"
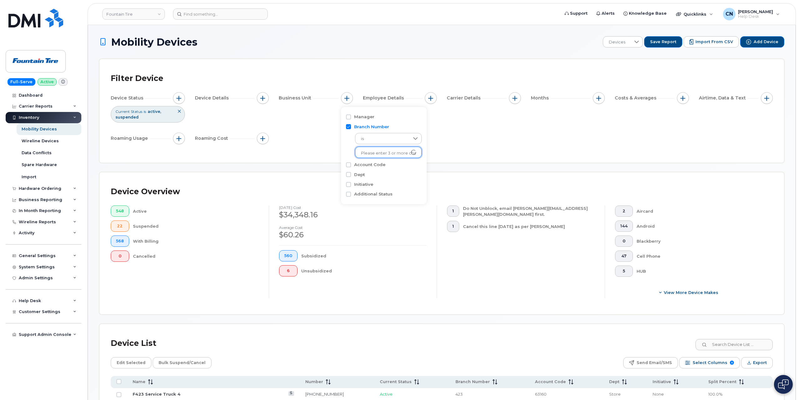
click at [371, 151] on input "text" at bounding box center [388, 153] width 55 height 6
click at [368, 169] on li "- 044" at bounding box center [384, 167] width 59 height 12
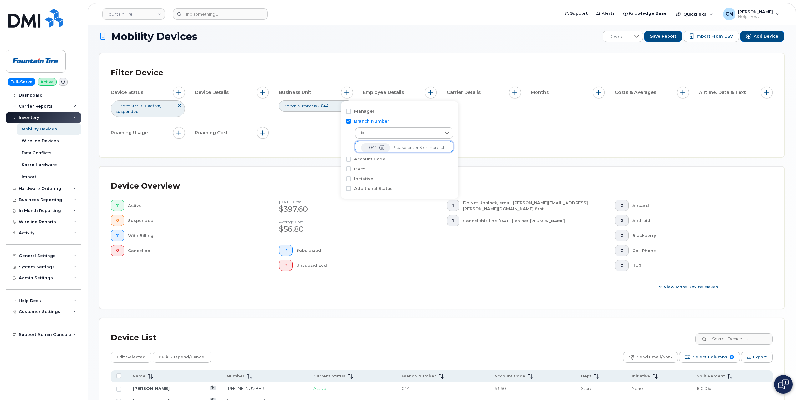
scroll to position [130, 0]
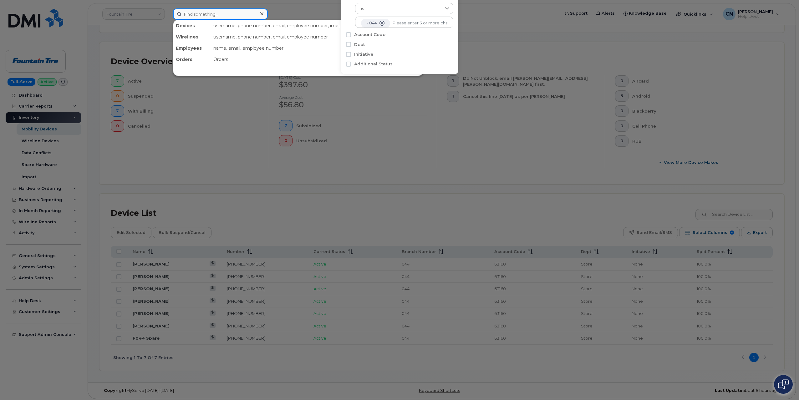
click at [194, 10] on input at bounding box center [220, 13] width 95 height 11
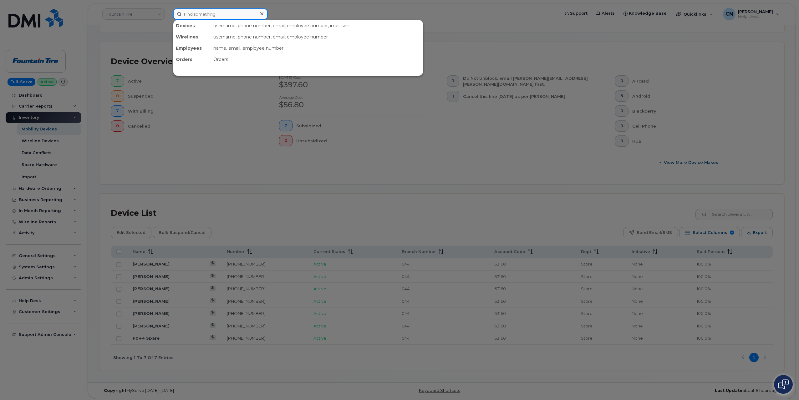
paste input "8282265709"
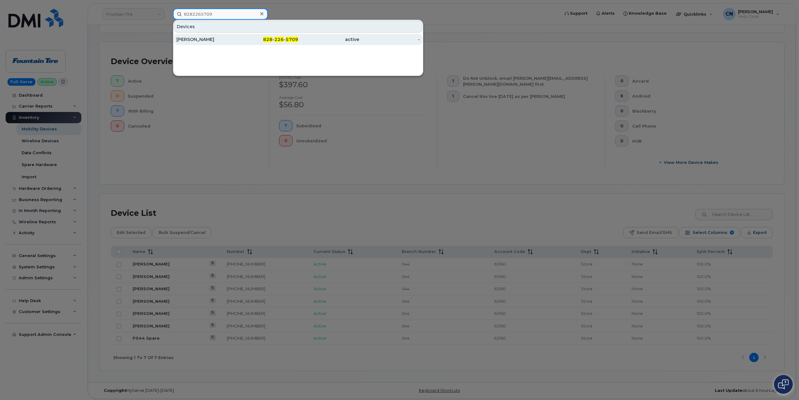
type input "8282265709"
click at [242, 43] on div "828 - 226 - 5709" at bounding box center [267, 39] width 61 height 11
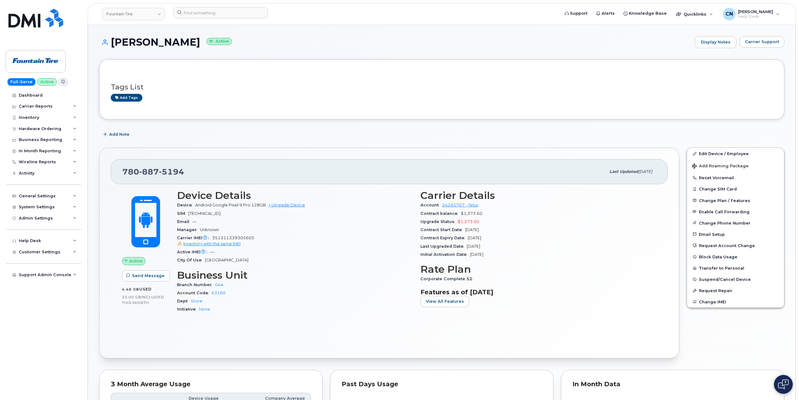
click at [225, 239] on span "351311339305605 Inventory with the same IMEI" at bounding box center [295, 241] width 236 height 11
copy span "351311339305605"
click at [406, 94] on div "Add tags" at bounding box center [439, 98] width 657 height 8
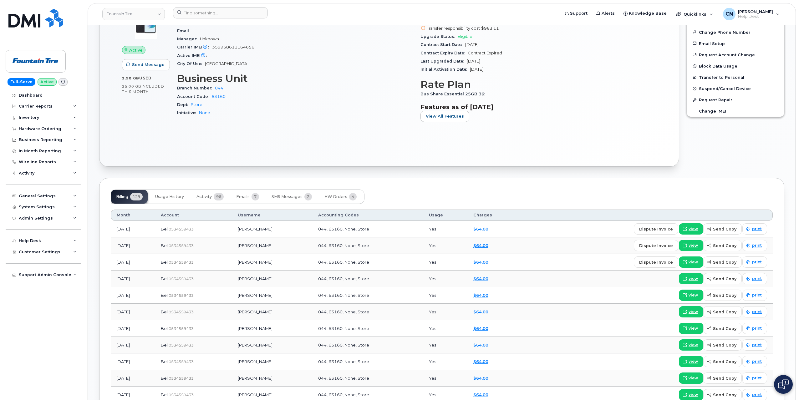
scroll to position [219, 0]
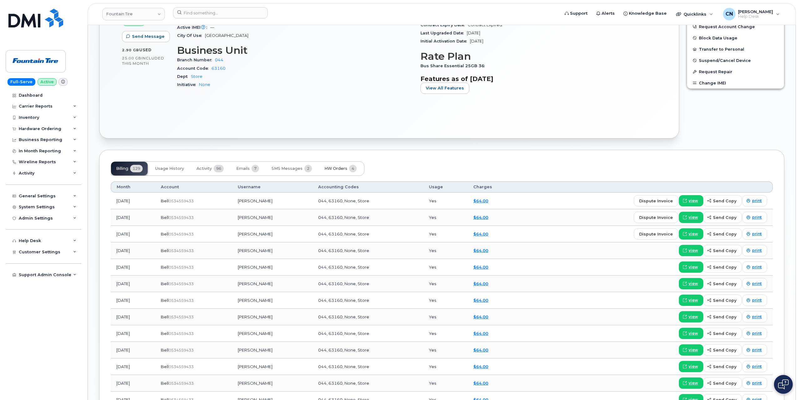
click at [331, 169] on span "HW Orders" at bounding box center [335, 168] width 23 height 5
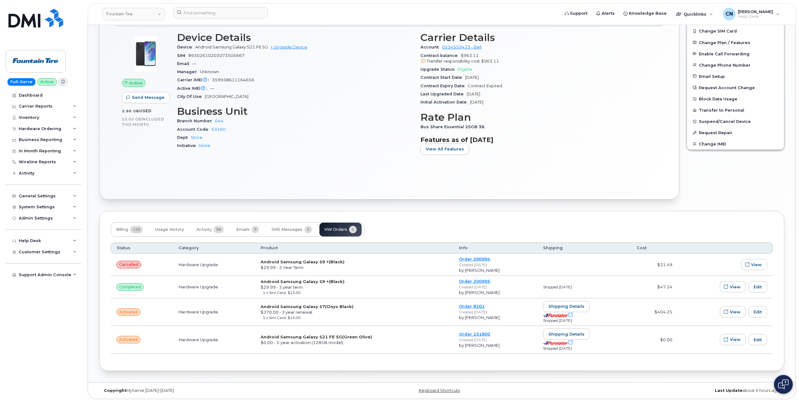
scroll to position [0, 0]
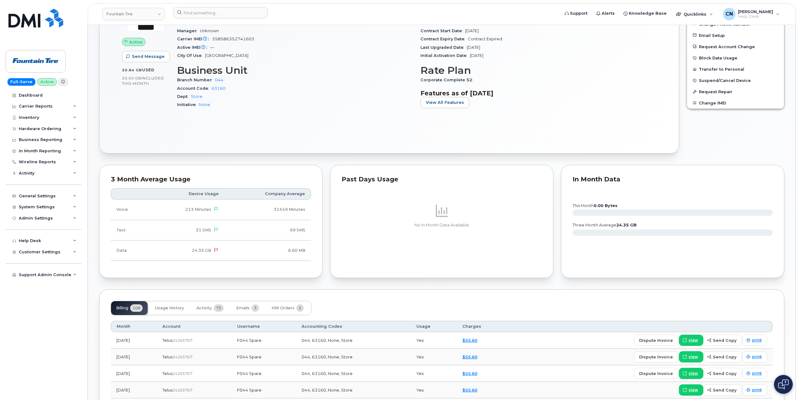
scroll to position [219, 0]
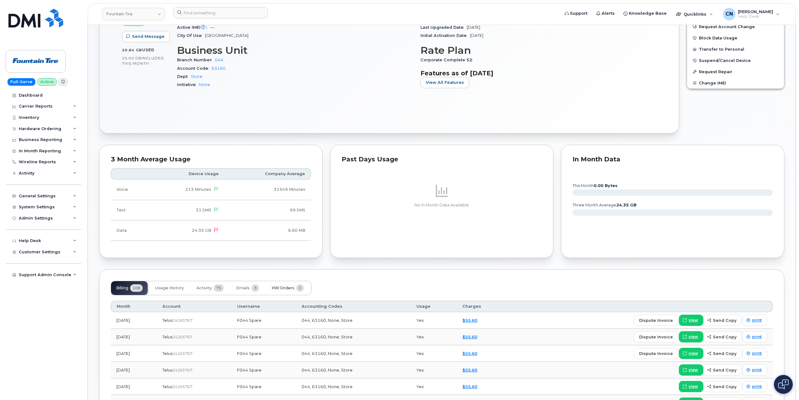
click at [281, 286] on span "HW Orders" at bounding box center [283, 288] width 23 height 5
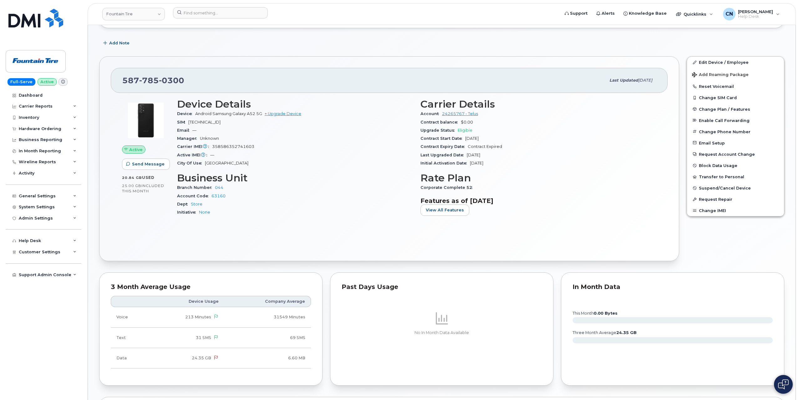
scroll to position [0, 0]
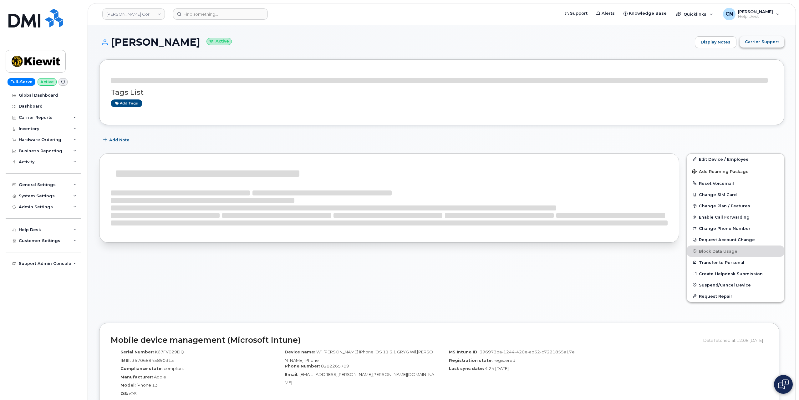
click at [761, 45] on button "Carrier Support" at bounding box center [762, 41] width 45 height 11
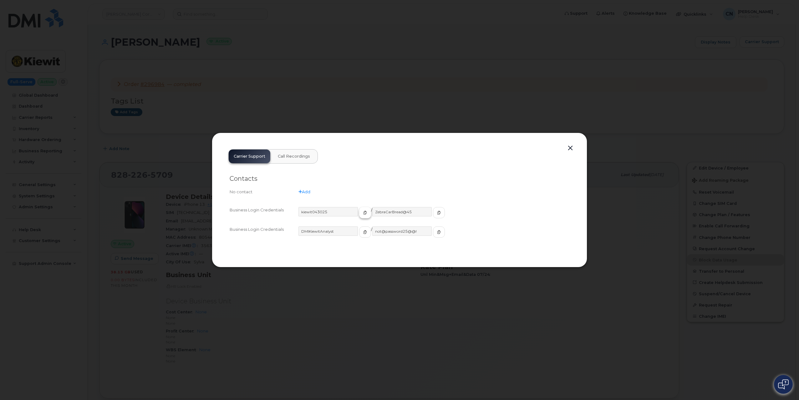
click at [360, 211] on button "button" at bounding box center [365, 212] width 12 height 11
click at [415, 212] on input "ZebraCarBread@45" at bounding box center [402, 211] width 60 height 9
click at [433, 212] on button "button" at bounding box center [439, 212] width 12 height 11
click at [569, 146] on button "button" at bounding box center [570, 148] width 9 height 9
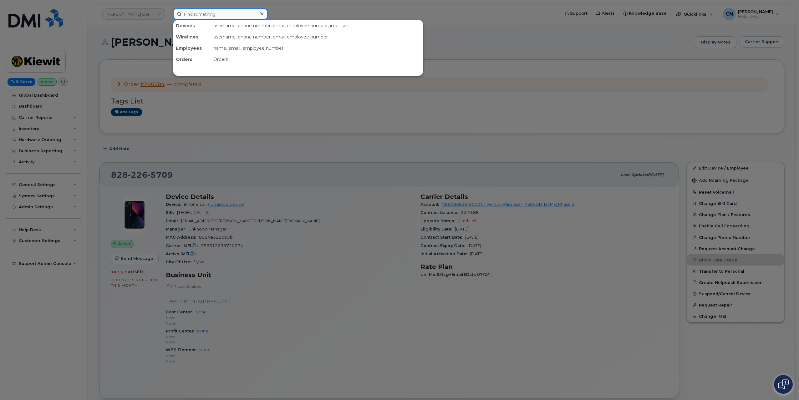
click at [197, 13] on input at bounding box center [220, 13] width 95 height 11
paste input "9039907991"
type input "9039907991"
